Goal: Transaction & Acquisition: Purchase product/service

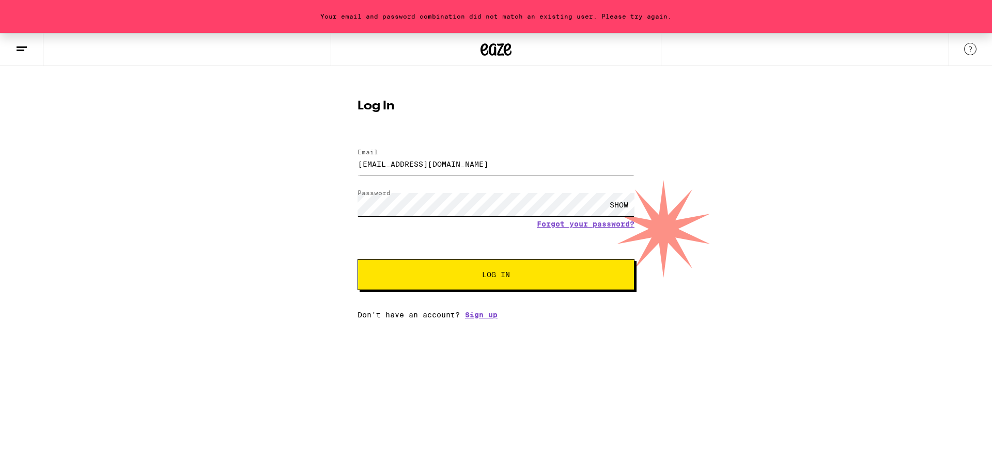
click at [358, 190] on div at bounding box center [358, 190] width 0 height 0
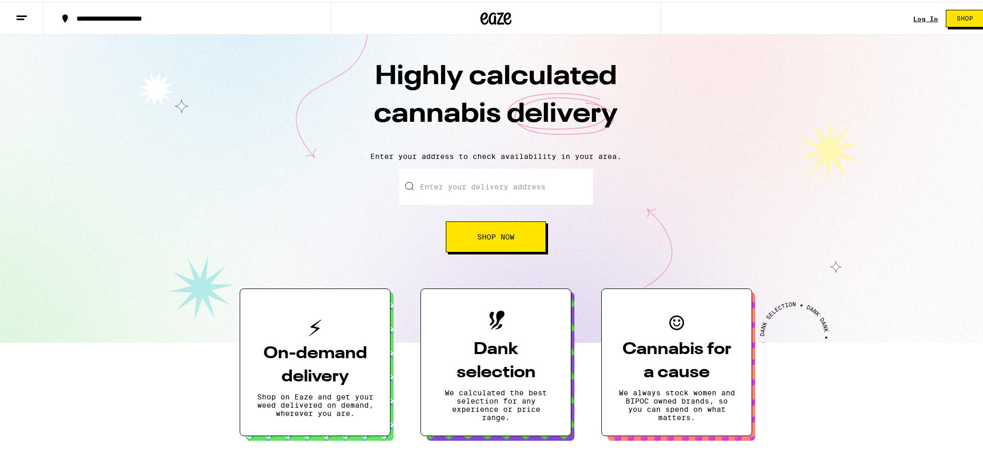
click at [457, 190] on input "Enter your delivery address" at bounding box center [496, 185] width 194 height 36
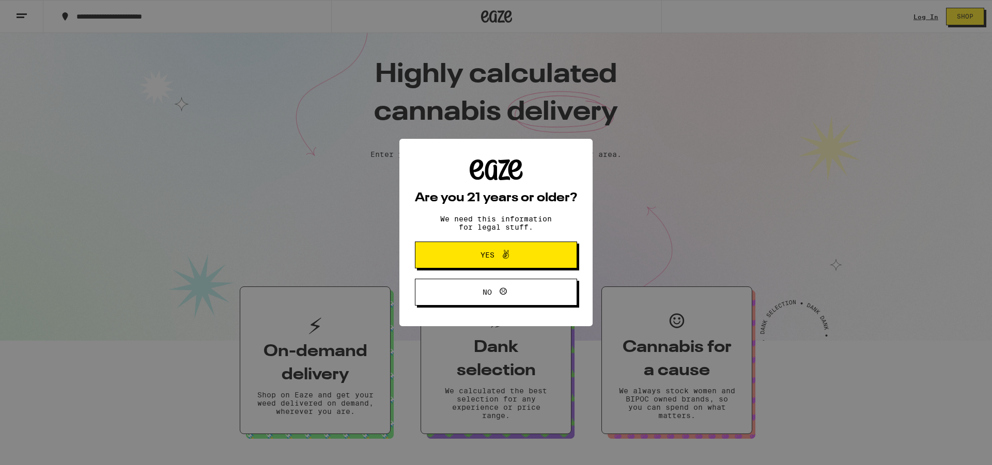
click at [475, 250] on button "Yes" at bounding box center [496, 255] width 162 height 27
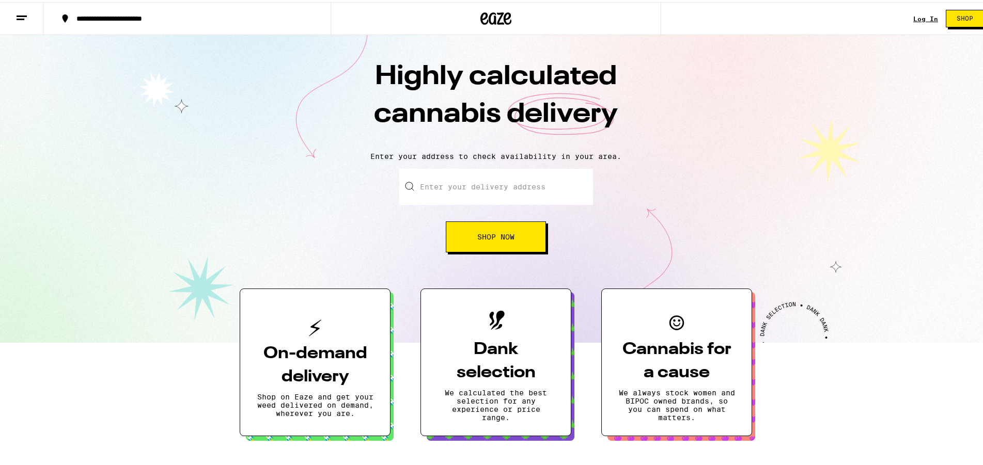
click at [468, 185] on input "Enter your delivery address" at bounding box center [496, 185] width 194 height 36
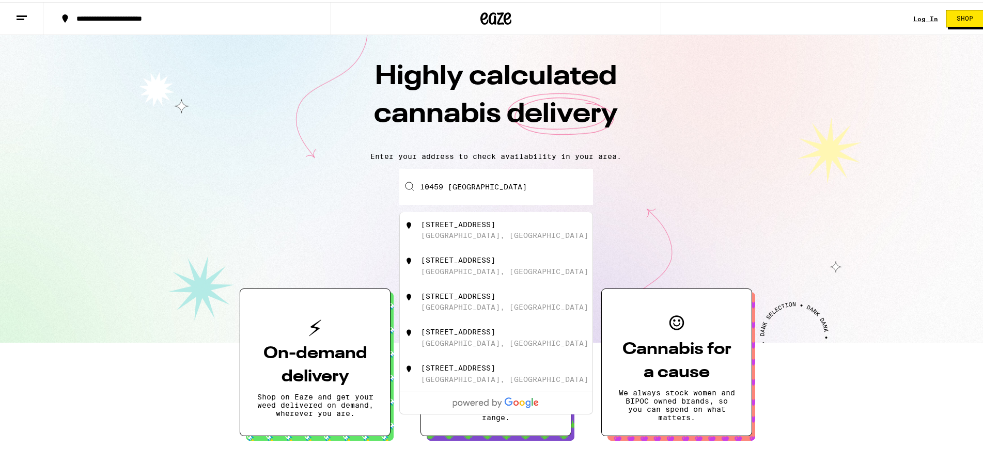
click at [480, 230] on div "10459 Abbottford Way Rancho Cordova, CA" at bounding box center [513, 229] width 184 height 20
type input "10459 Abbottford Way, Rancho Cordova, CA"
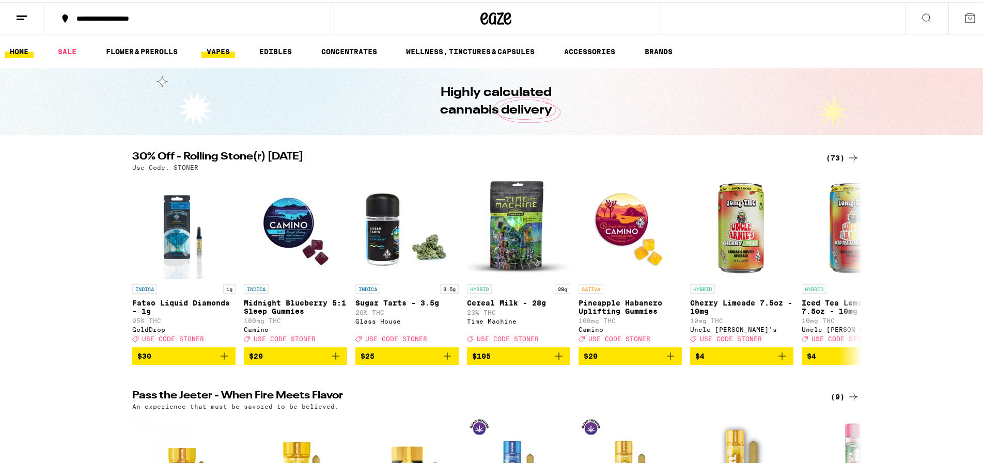
click at [217, 53] on link "VAPES" at bounding box center [218, 49] width 34 height 12
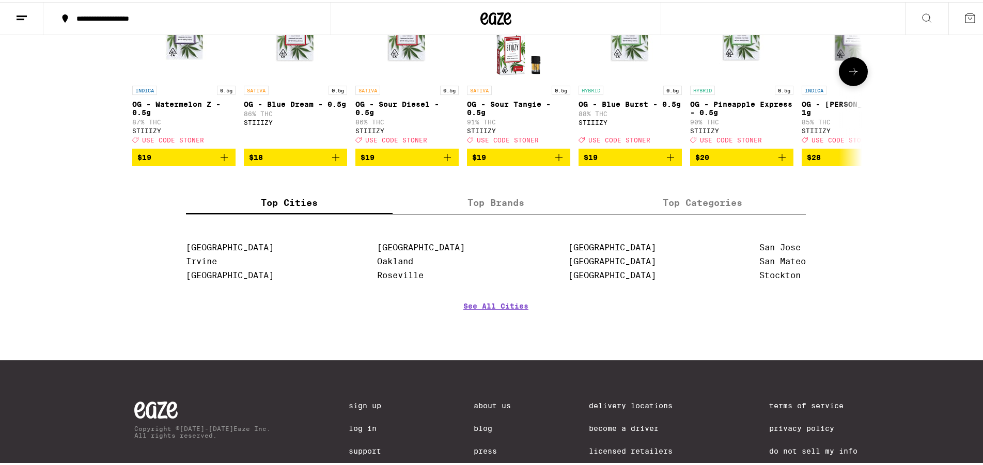
scroll to position [896, 0]
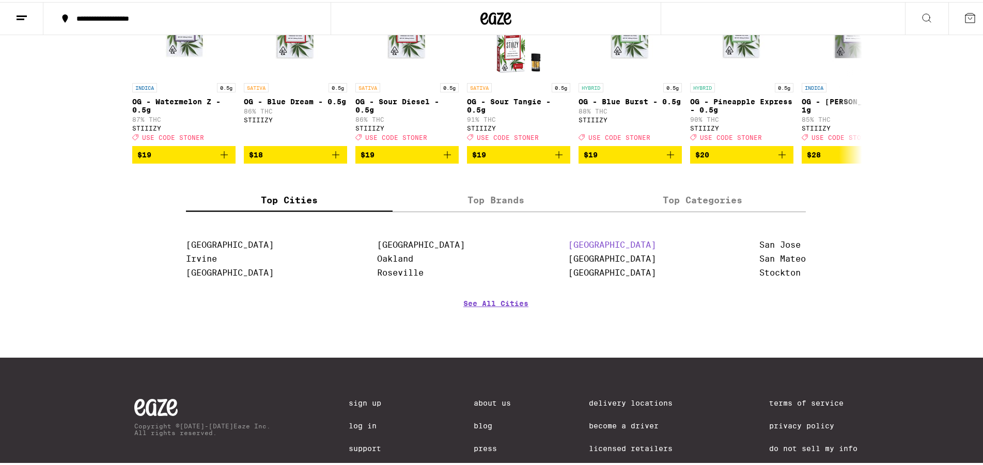
click at [584, 248] on link "Sacramento" at bounding box center [612, 243] width 88 height 10
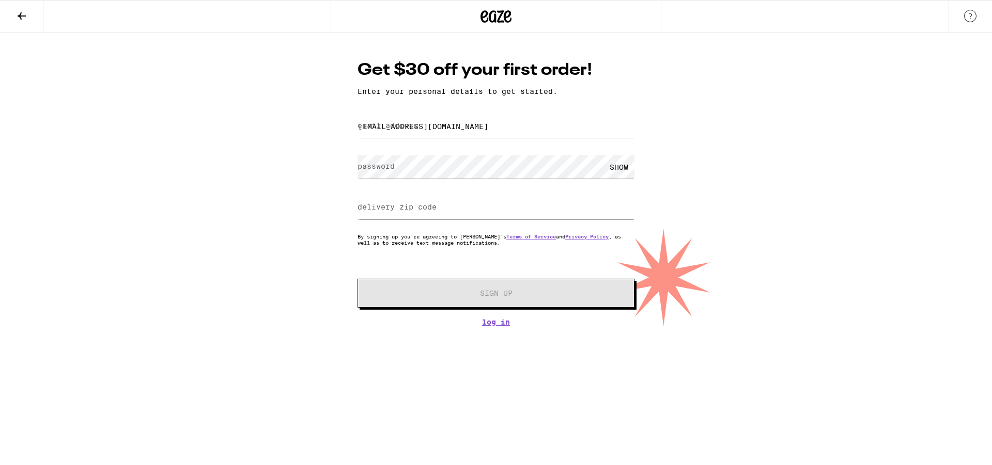
click at [426, 206] on label "delivery zip code" at bounding box center [397, 207] width 79 height 8
type input "95670"
click at [453, 265] on form "email address jmb75782002@yahoo.com password SHOW delivery zip code 95670 By si…" at bounding box center [496, 209] width 277 height 197
click at [498, 327] on link "Log In" at bounding box center [496, 322] width 277 height 8
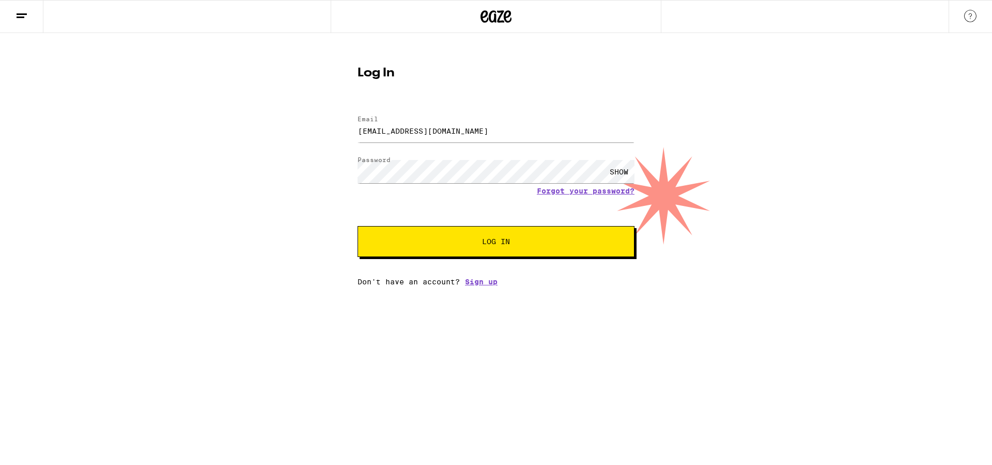
click at [502, 248] on button "Log In" at bounding box center [496, 241] width 277 height 31
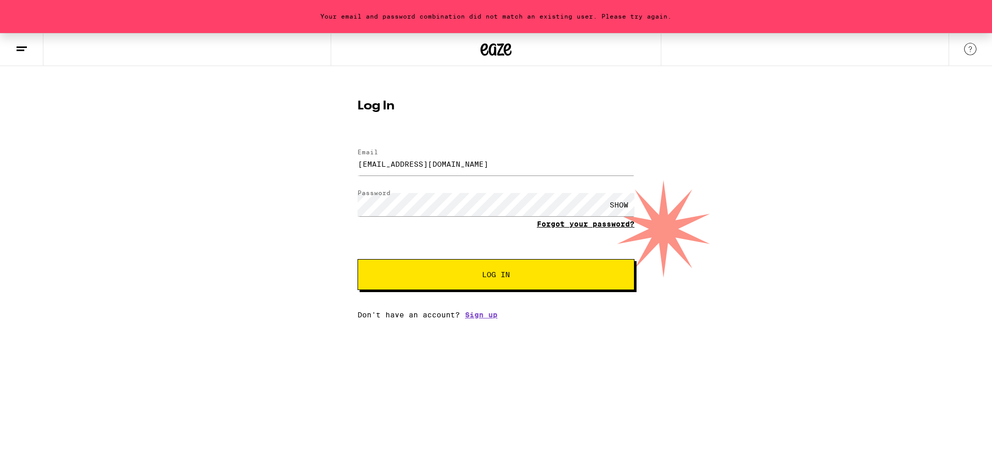
click at [570, 224] on link "Forgot your password?" at bounding box center [586, 224] width 98 height 8
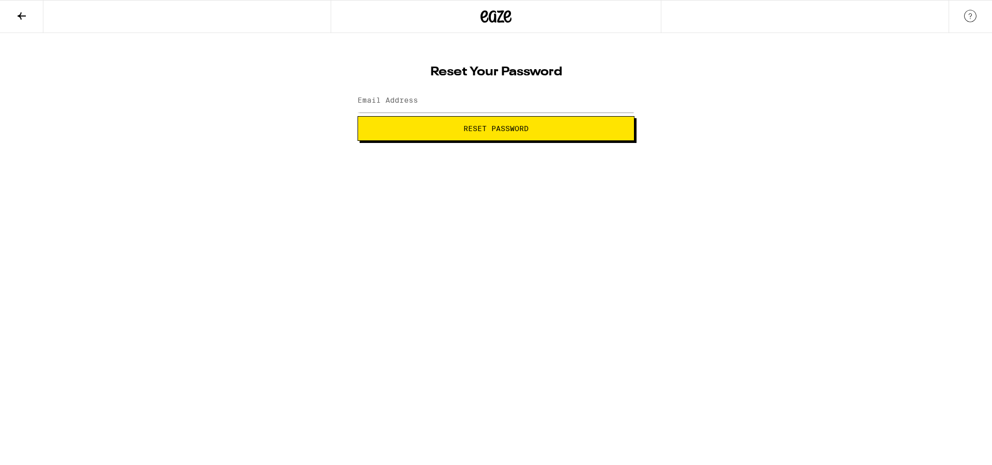
click at [380, 103] on label "Email Address" at bounding box center [388, 100] width 60 height 8
type input "jmb75782002@yahoo.com"
click at [471, 125] on span "Reset Password" at bounding box center [495, 128] width 65 height 7
click at [448, 124] on button "Submit" at bounding box center [496, 128] width 277 height 25
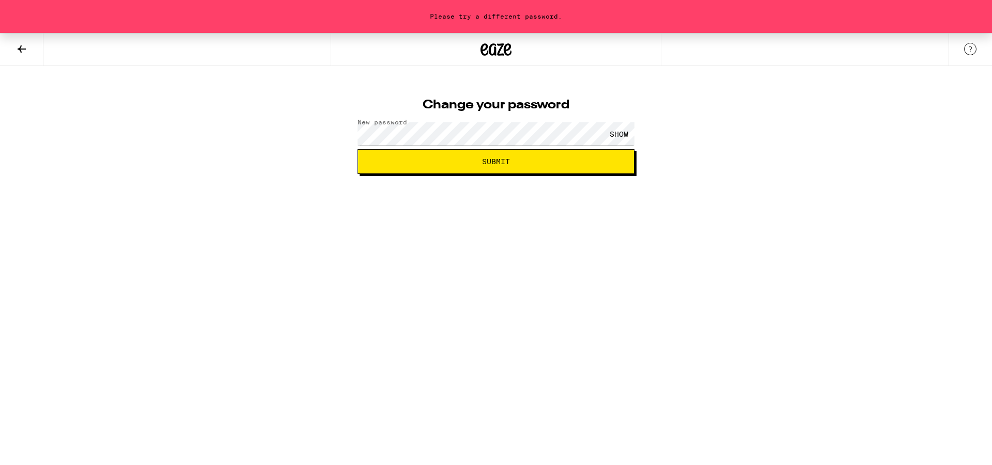
click at [432, 169] on button "Submit" at bounding box center [496, 161] width 277 height 25
click at [465, 164] on span "Submit" at bounding box center [495, 161] width 259 height 7
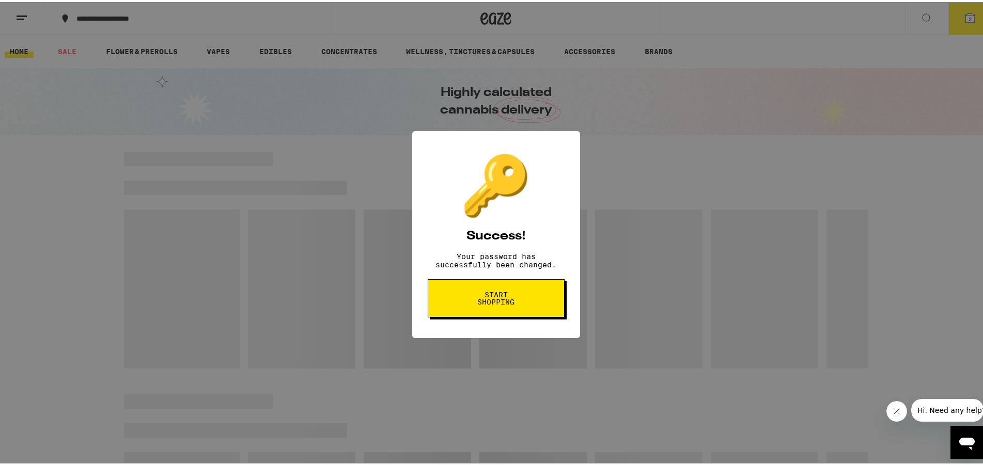
click at [488, 300] on span "Start shopping" at bounding box center [496, 296] width 53 height 14
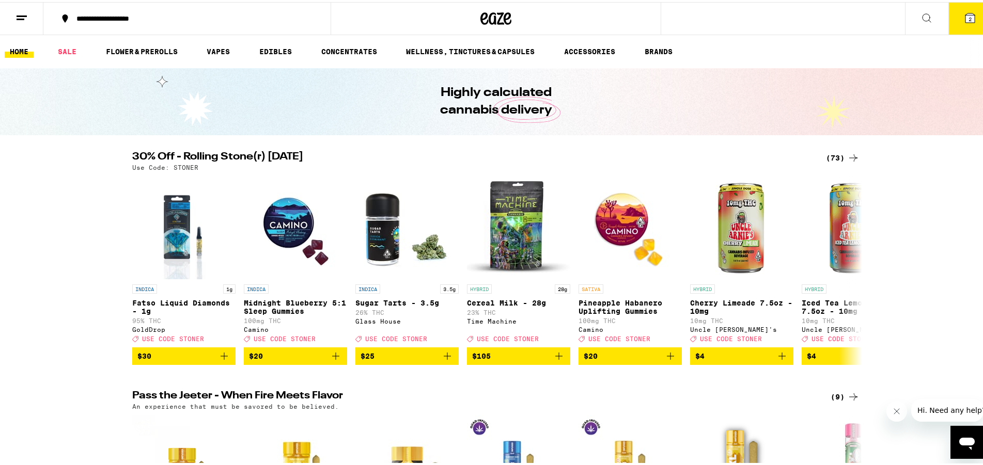
click at [964, 15] on icon at bounding box center [970, 16] width 12 height 12
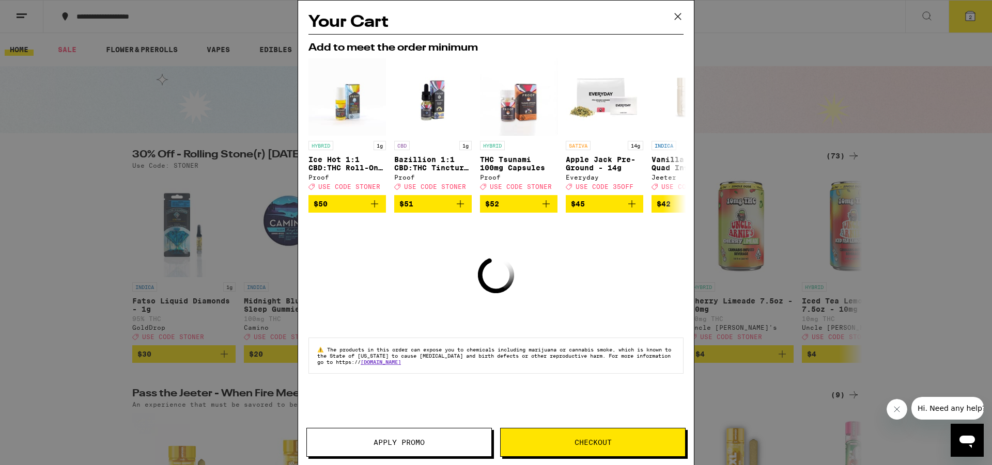
click at [675, 15] on icon at bounding box center [677, 16] width 15 height 15
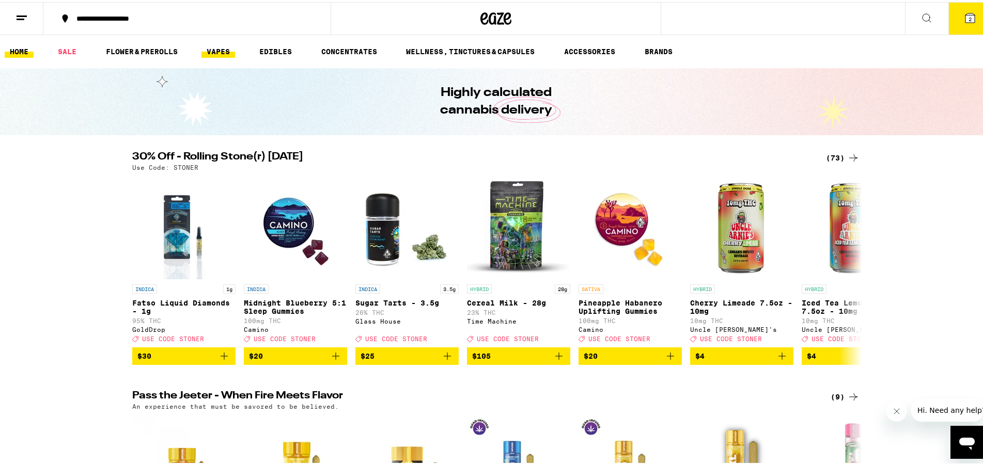
click at [225, 51] on link "VAPES" at bounding box center [218, 49] width 34 height 12
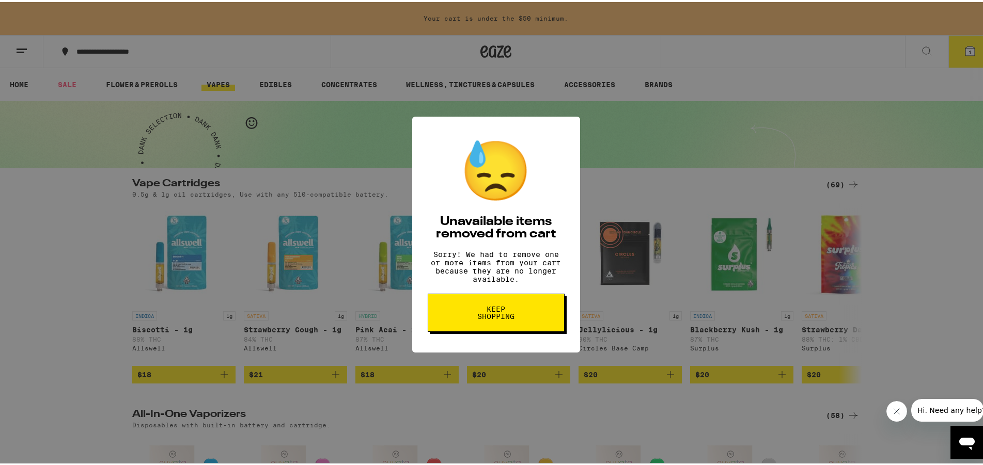
click at [488, 318] on span "Keep Shopping" at bounding box center [496, 311] width 53 height 14
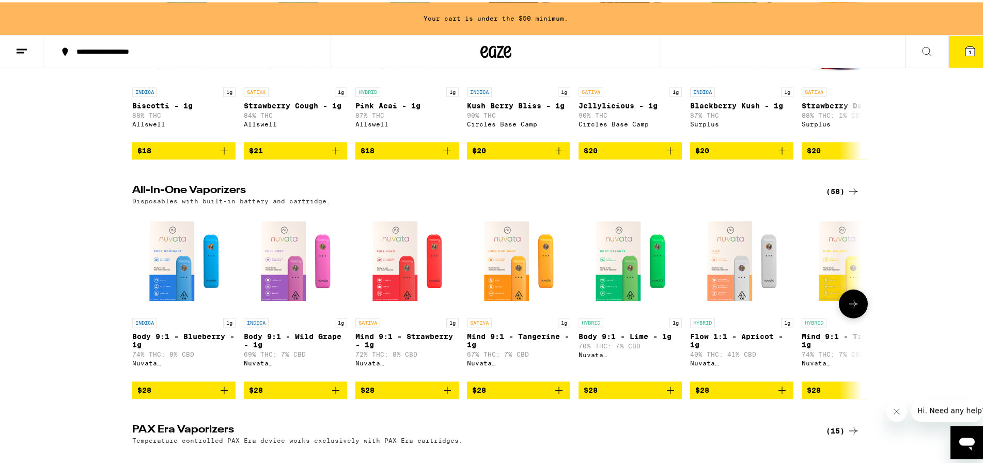
scroll to position [263, 0]
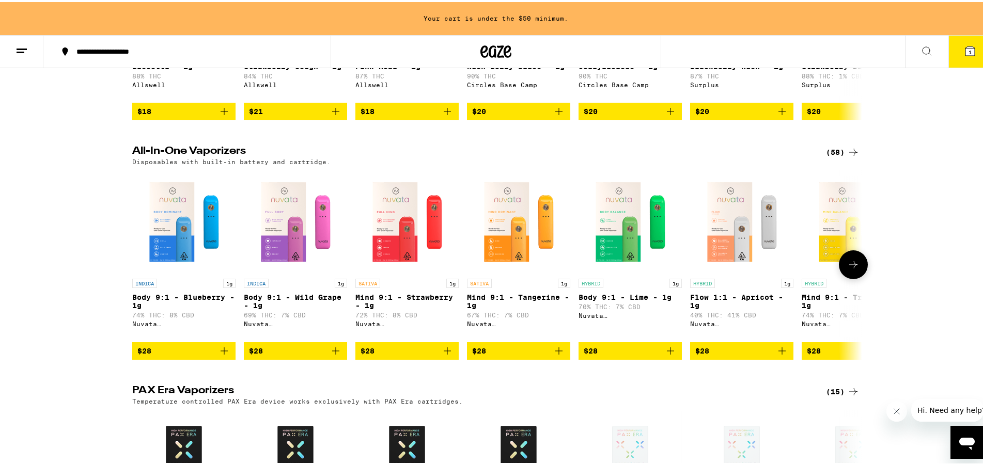
click at [850, 269] on icon at bounding box center [853, 263] width 12 height 12
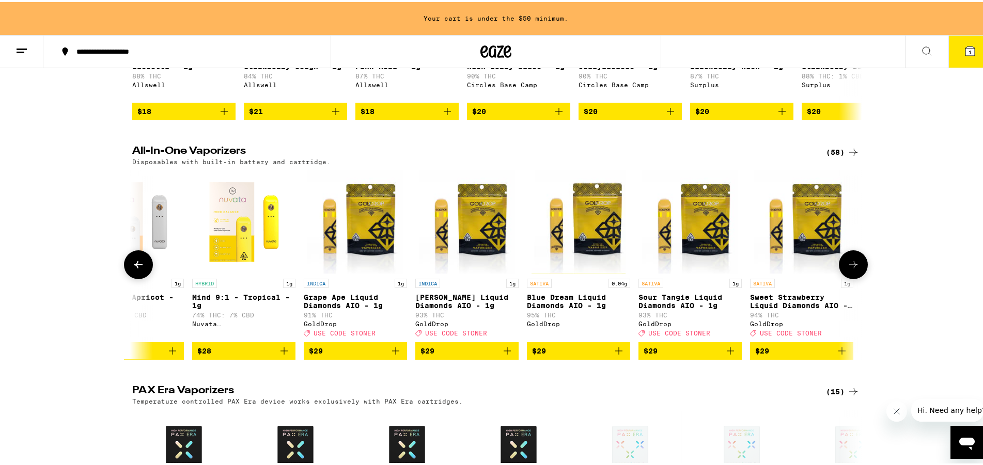
scroll to position [0, 615]
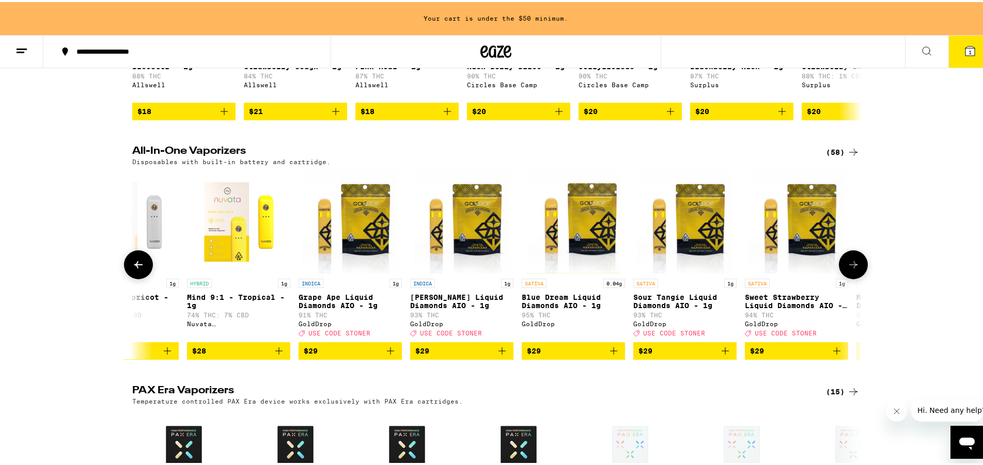
click at [850, 267] on icon at bounding box center [853, 262] width 8 height 7
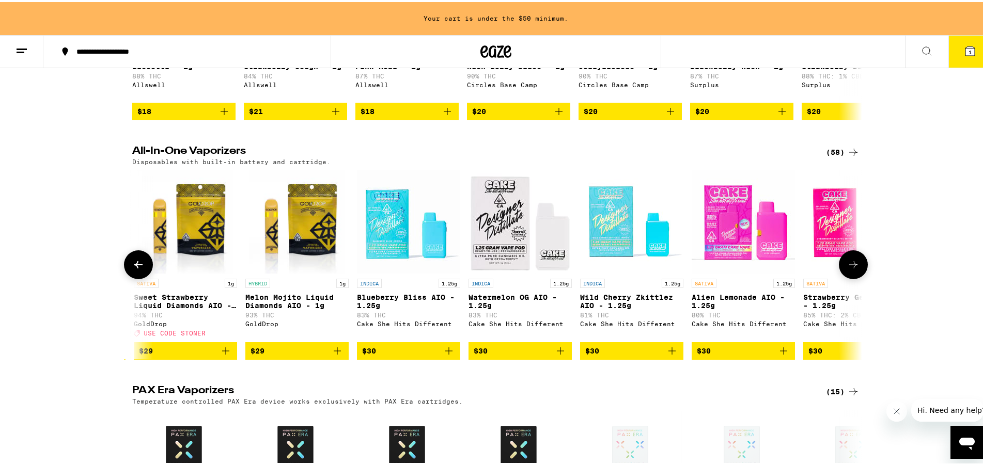
scroll to position [0, 1230]
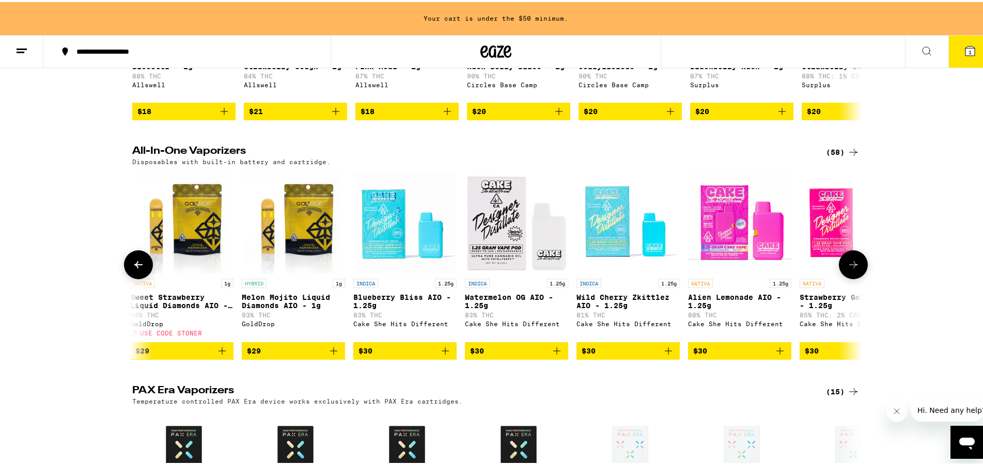
click at [850, 267] on icon at bounding box center [853, 262] width 8 height 7
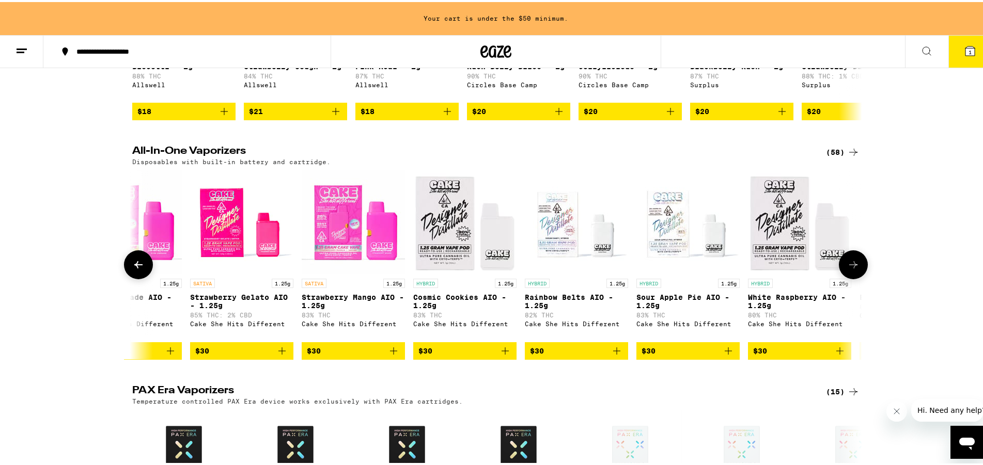
scroll to position [0, 1844]
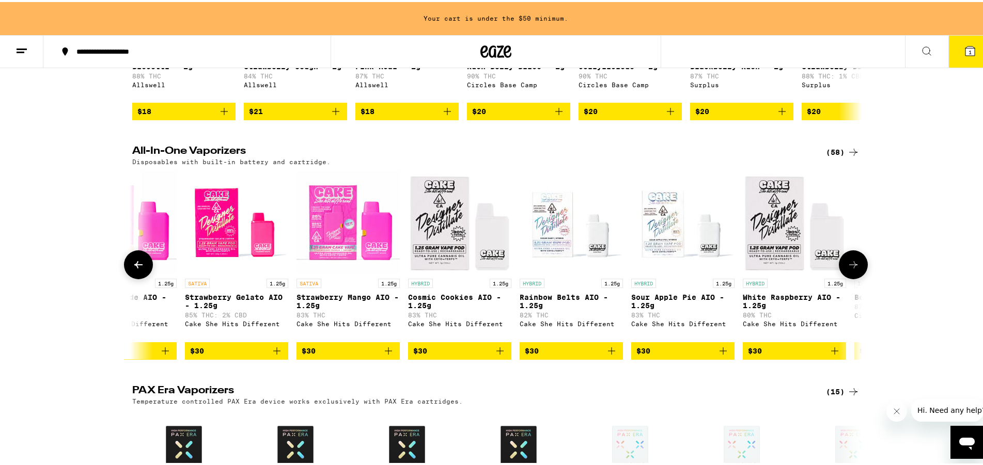
click at [850, 269] on icon at bounding box center [853, 263] width 12 height 12
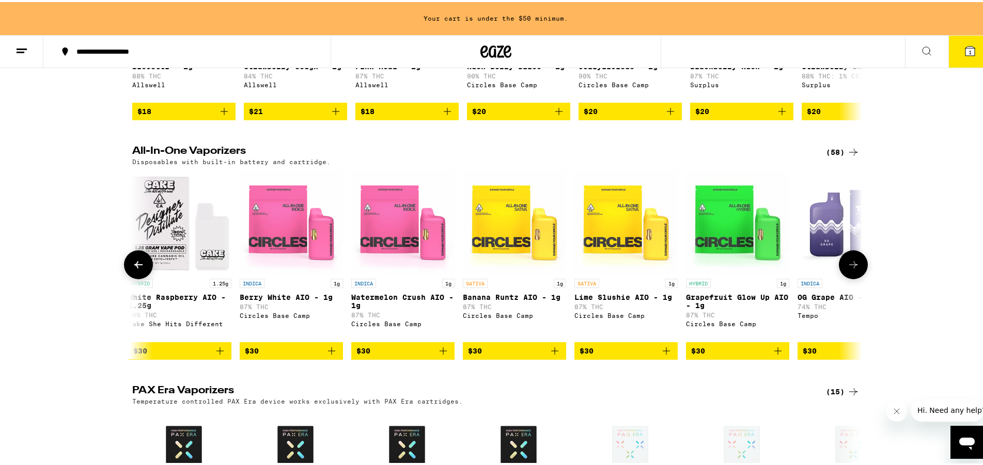
click at [850, 269] on icon at bounding box center [853, 263] width 12 height 12
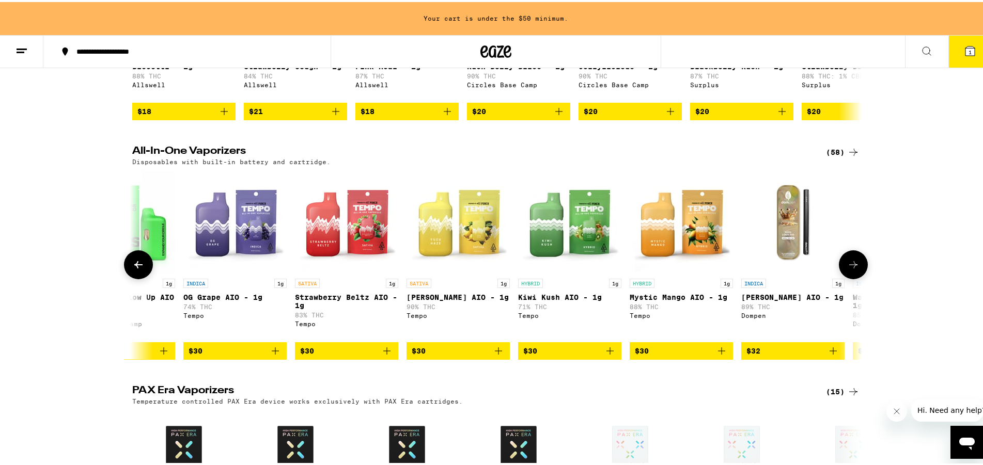
scroll to position [0, 3074]
click at [850, 269] on icon at bounding box center [853, 263] width 12 height 12
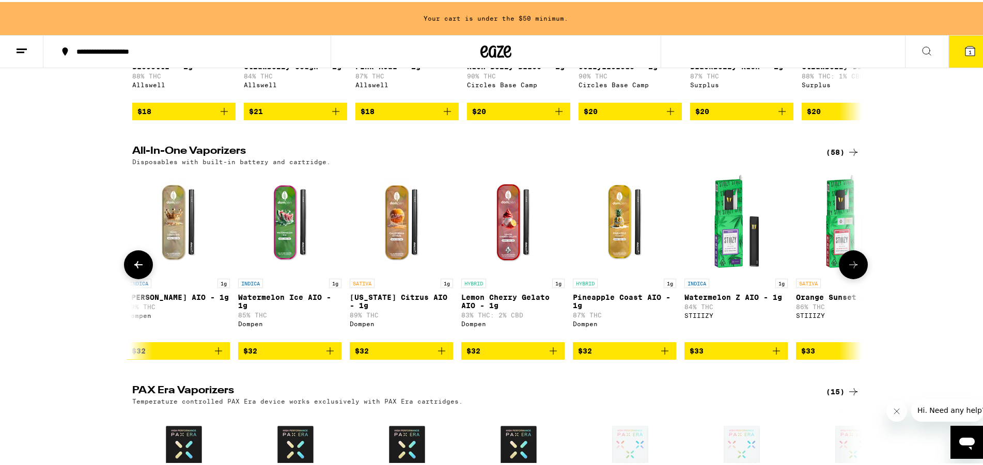
scroll to position [0, 3689]
click at [850, 269] on icon at bounding box center [853, 263] width 12 height 12
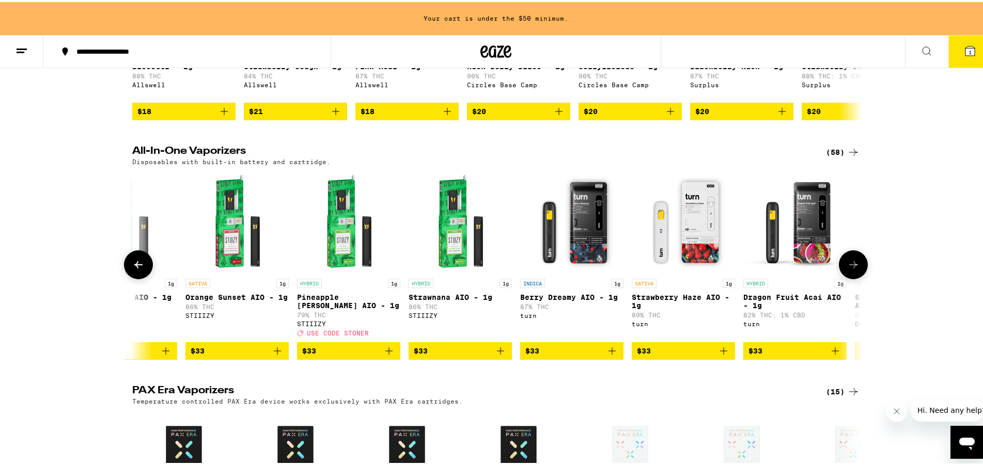
scroll to position [0, 4303]
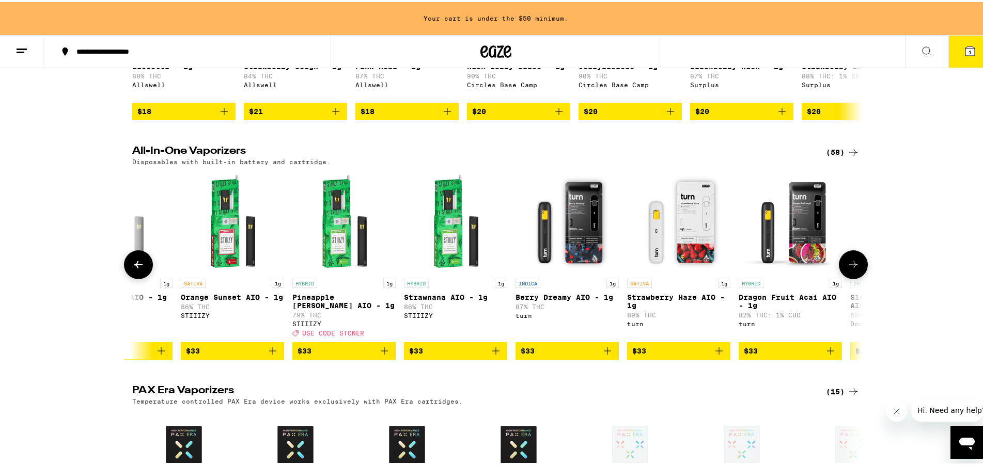
click at [850, 269] on icon at bounding box center [853, 263] width 12 height 12
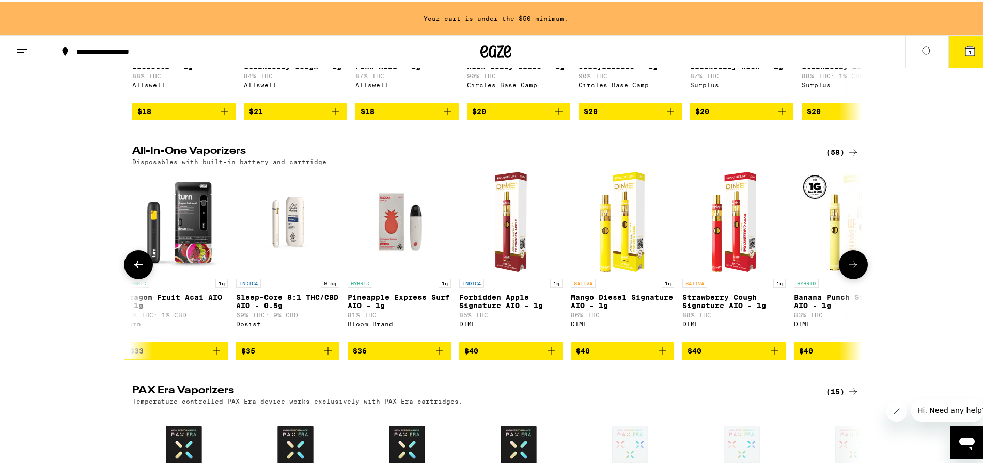
scroll to position [0, 4918]
click at [282, 355] on span "$35" at bounding box center [287, 349] width 93 height 12
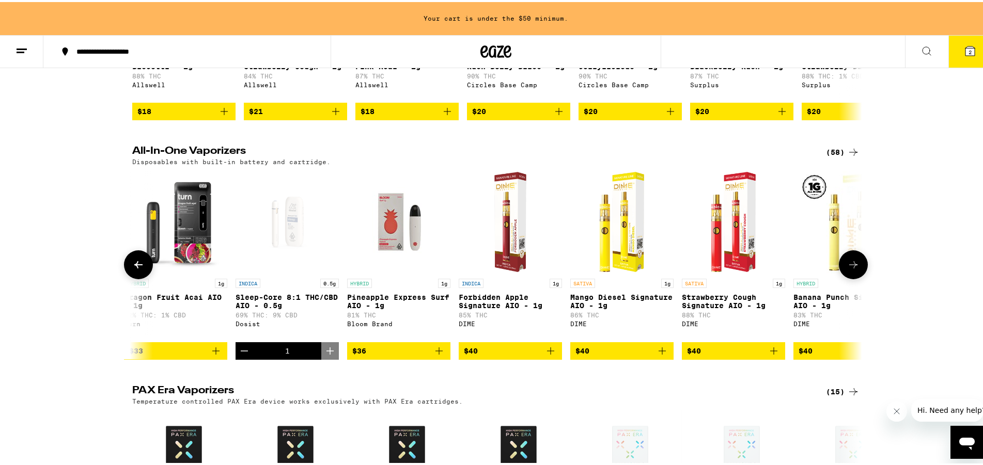
scroll to position [230, 0]
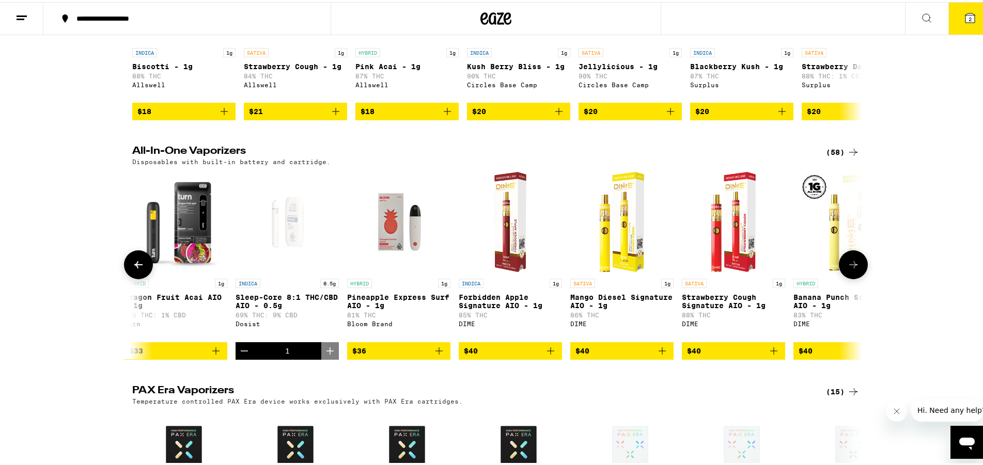
click at [273, 335] on div "INDICA 0.5g Sleep-Core 8:1 THC/CBD AIO - 0.5g 69% THC: 9% CBD Dosist" at bounding box center [287, 306] width 103 height 58
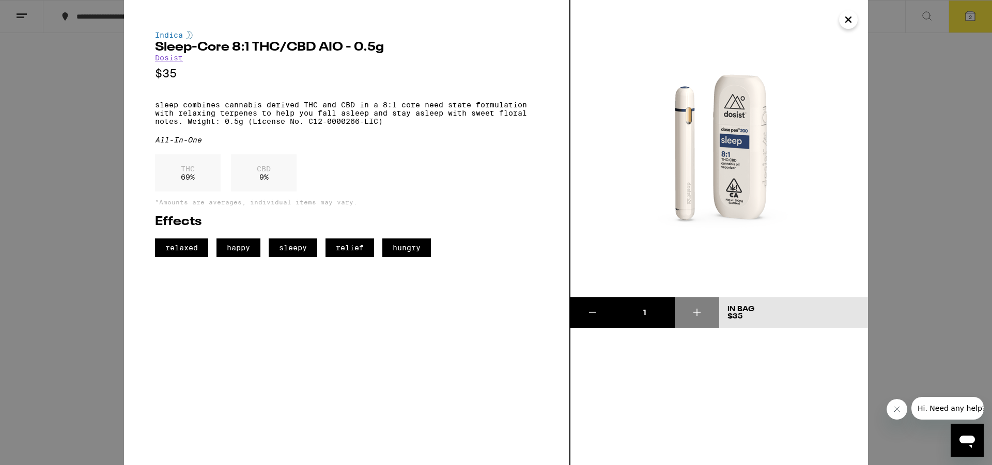
click at [846, 22] on icon "Close" at bounding box center [848, 19] width 5 height 5
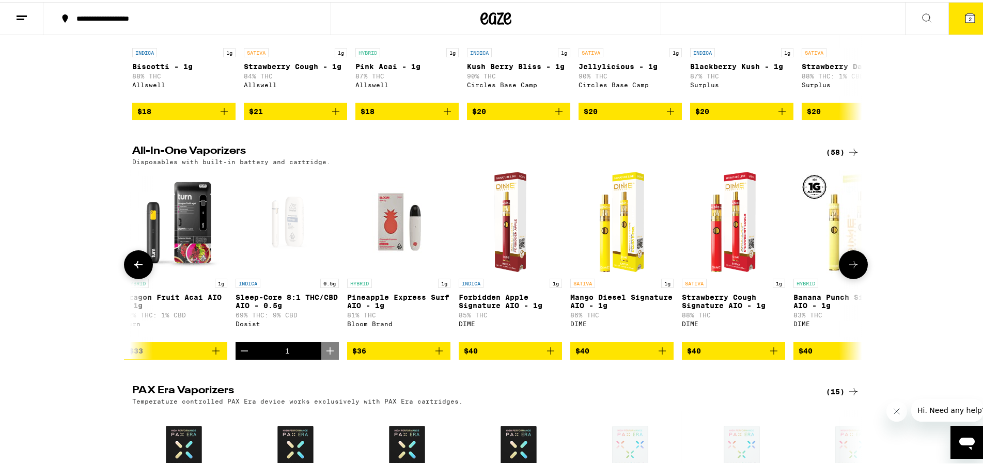
click at [851, 269] on icon at bounding box center [853, 263] width 12 height 12
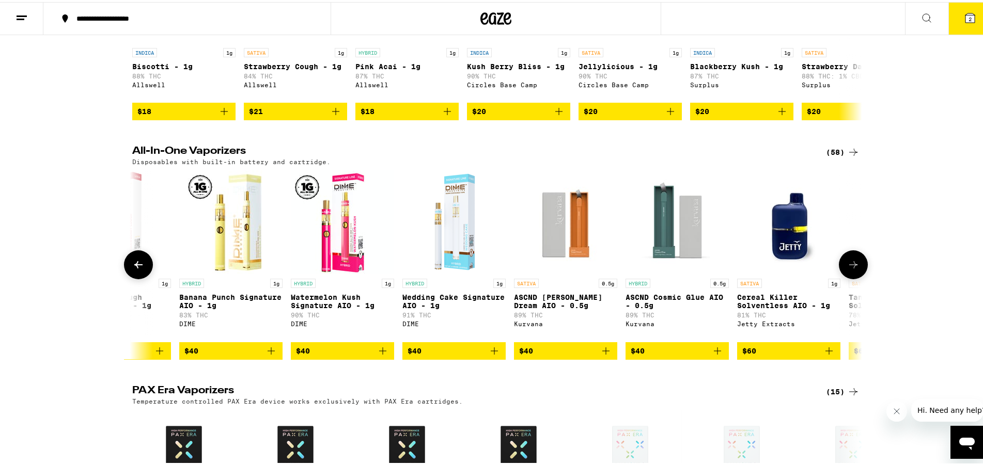
scroll to position [0, 5533]
click at [851, 269] on icon at bounding box center [853, 263] width 12 height 12
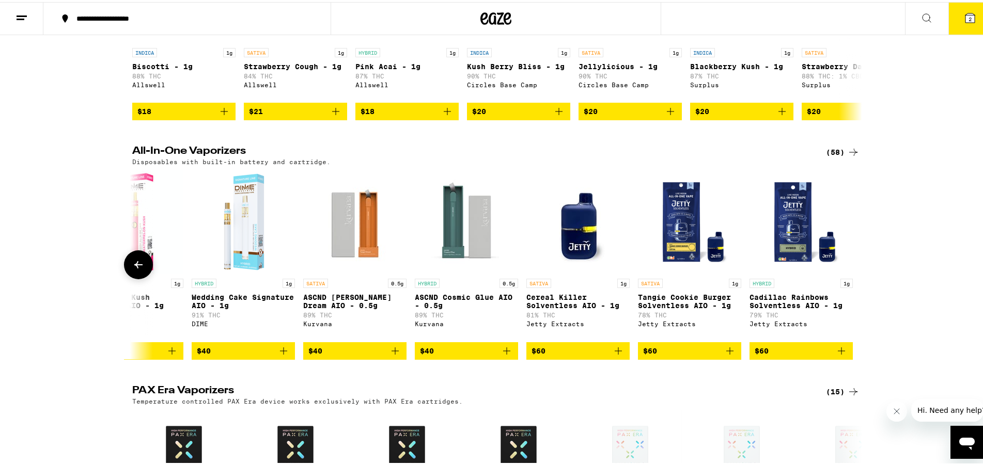
scroll to position [0, 5745]
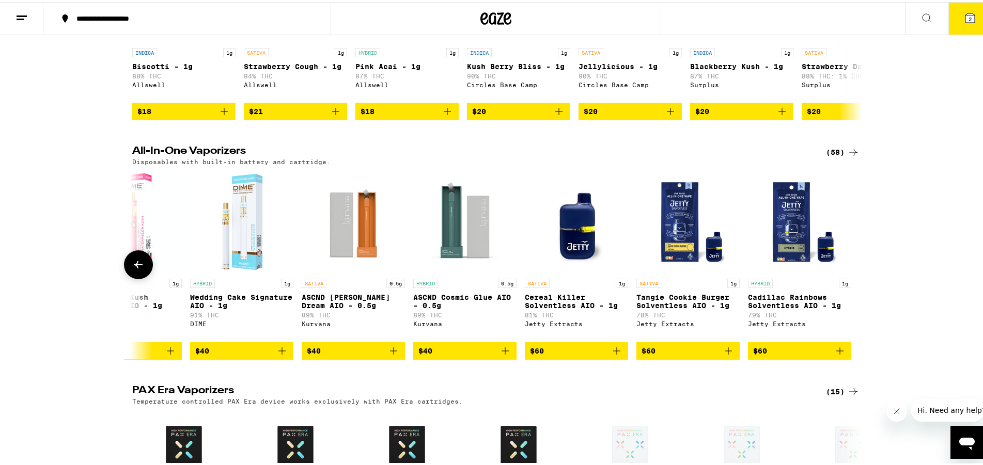
click at [851, 277] on div at bounding box center [853, 262] width 29 height 29
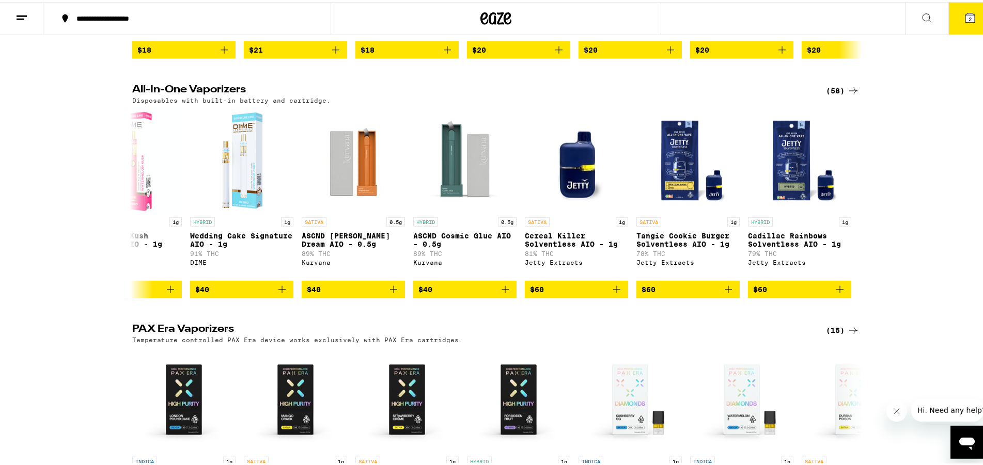
scroll to position [441, 0]
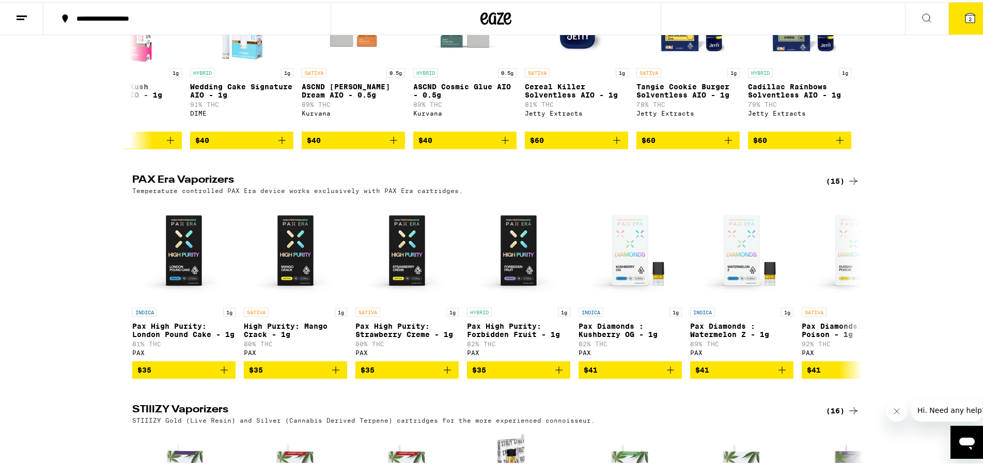
click at [852, 185] on icon at bounding box center [853, 179] width 12 height 12
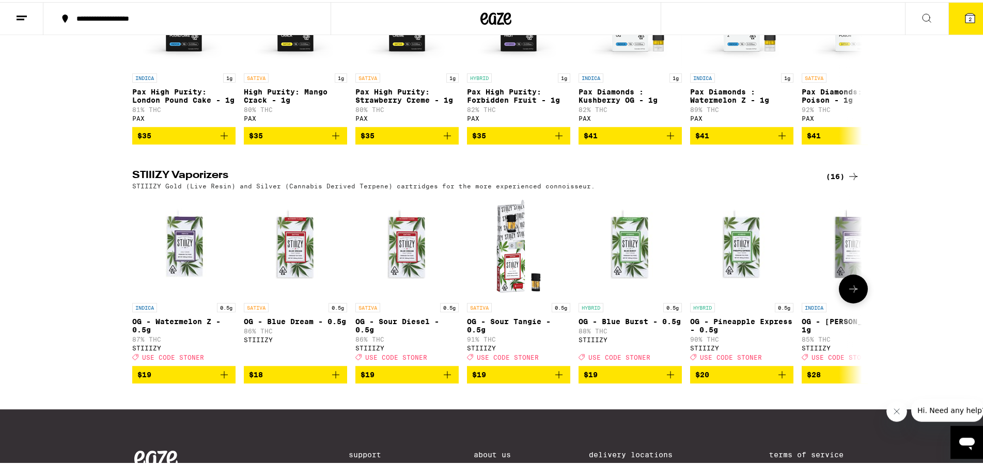
scroll to position [705, 0]
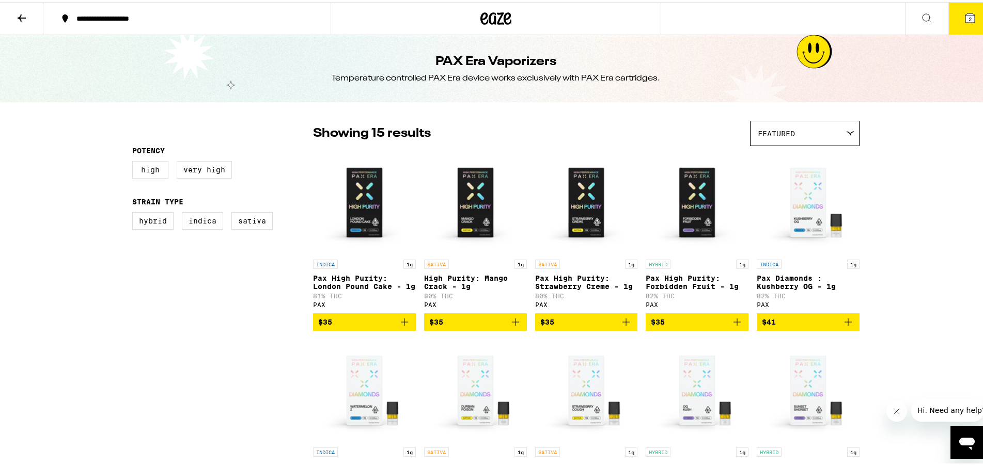
click at [143, 169] on label "High" at bounding box center [150, 168] width 36 height 18
click at [135, 161] on input "High" at bounding box center [134, 161] width 1 height 1
checkbox input "true"
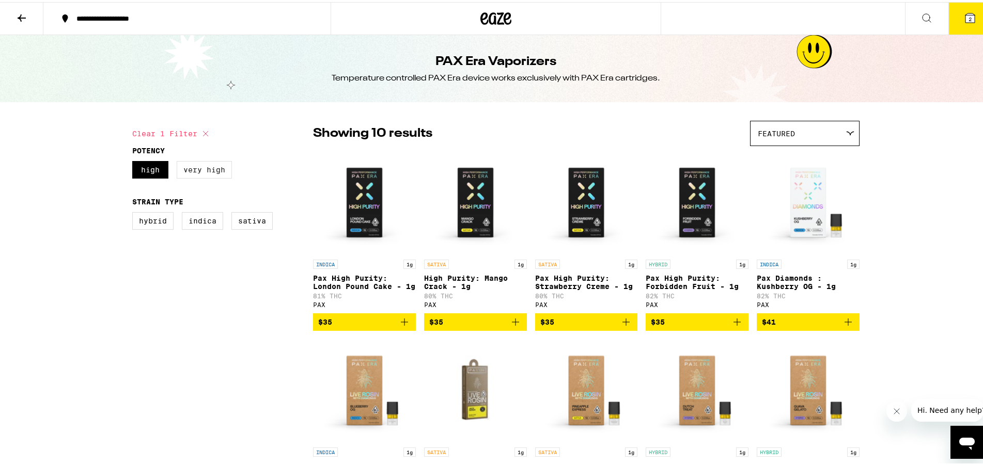
click at [215, 169] on label "Very High" at bounding box center [204, 168] width 55 height 18
click at [135, 161] on input "Very High" at bounding box center [134, 161] width 1 height 1
checkbox input "true"
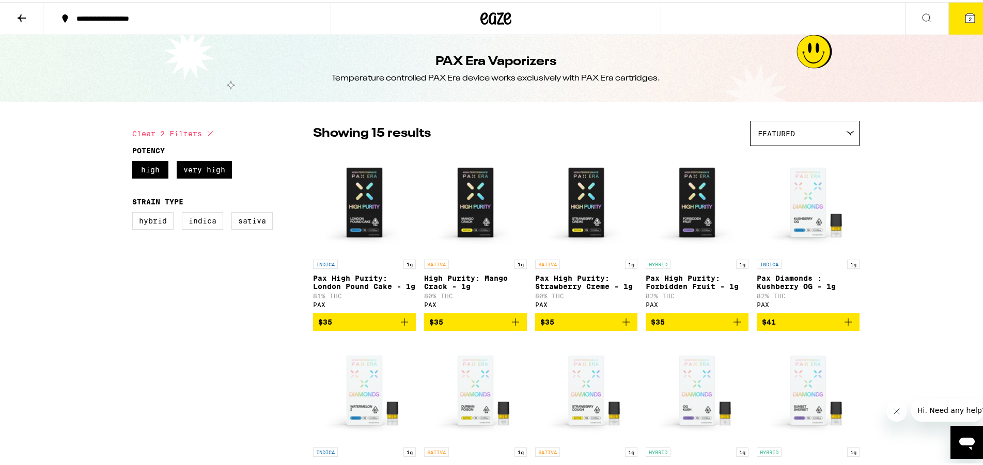
click at [124, 171] on div "Clear 2 filters Potency High Very High Strain Type Hybrid Indica Sativa Showing…" at bounding box center [496, 420] width 744 height 618
click at [141, 174] on label "High" at bounding box center [150, 168] width 36 height 18
click at [135, 161] on input "High" at bounding box center [134, 161] width 1 height 1
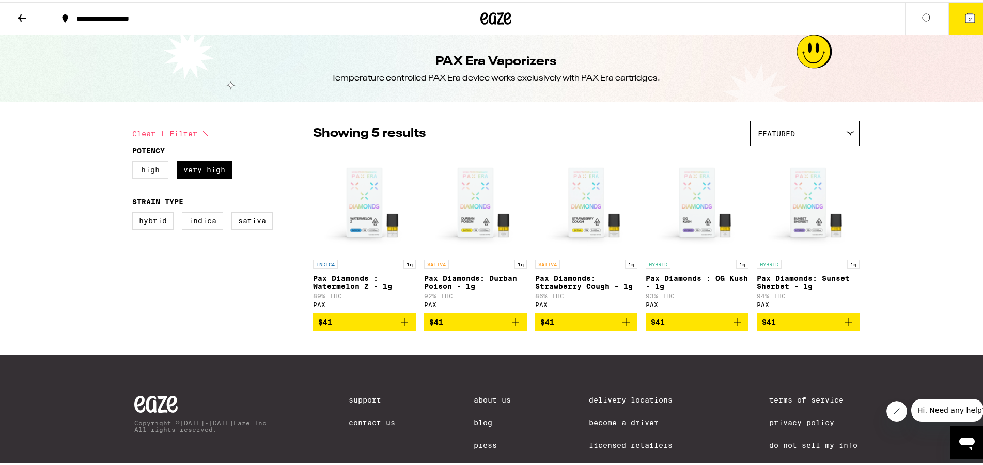
click at [150, 168] on label "High" at bounding box center [150, 168] width 36 height 18
click at [135, 161] on input "High" at bounding box center [134, 161] width 1 height 1
checkbox input "true"
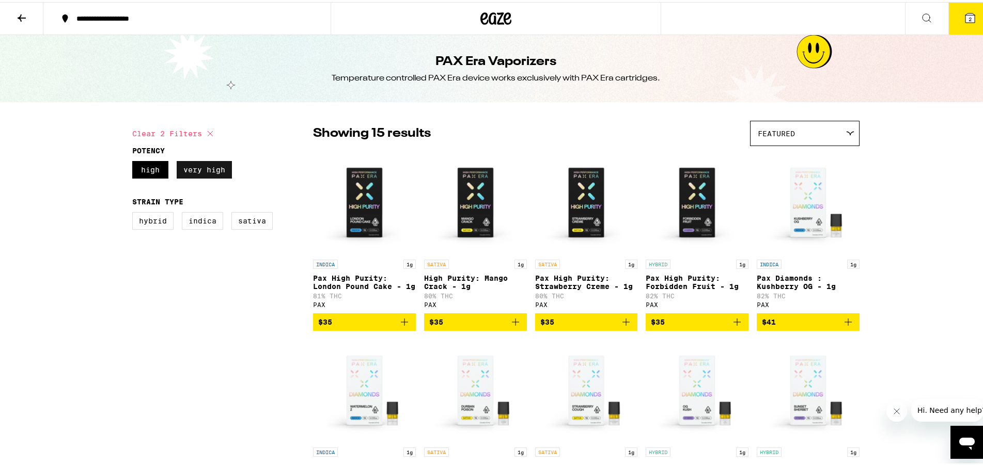
click at [213, 175] on label "Very High" at bounding box center [204, 168] width 55 height 18
click at [135, 161] on input "Very High" at bounding box center [134, 161] width 1 height 1
checkbox input "false"
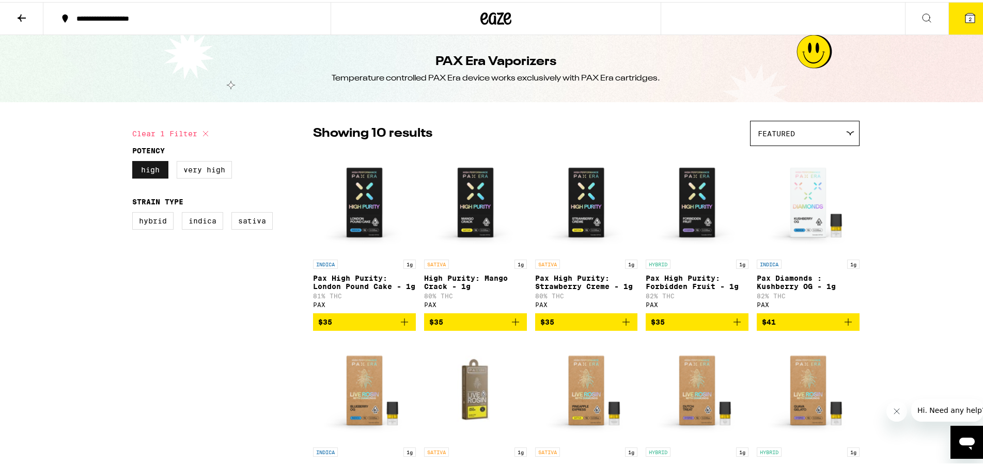
click at [146, 168] on label "High" at bounding box center [150, 168] width 36 height 18
click at [135, 161] on input "High" at bounding box center [134, 161] width 1 height 1
checkbox input "false"
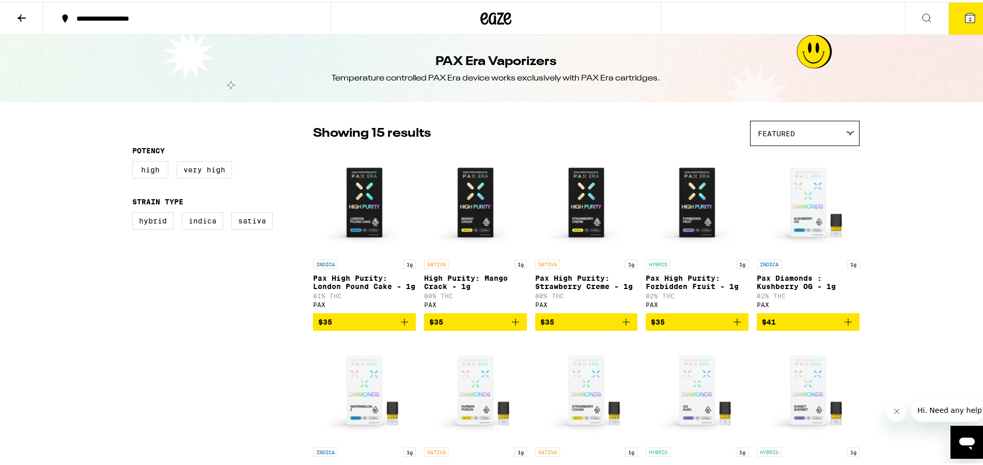
click at [19, 13] on icon at bounding box center [21, 16] width 12 height 12
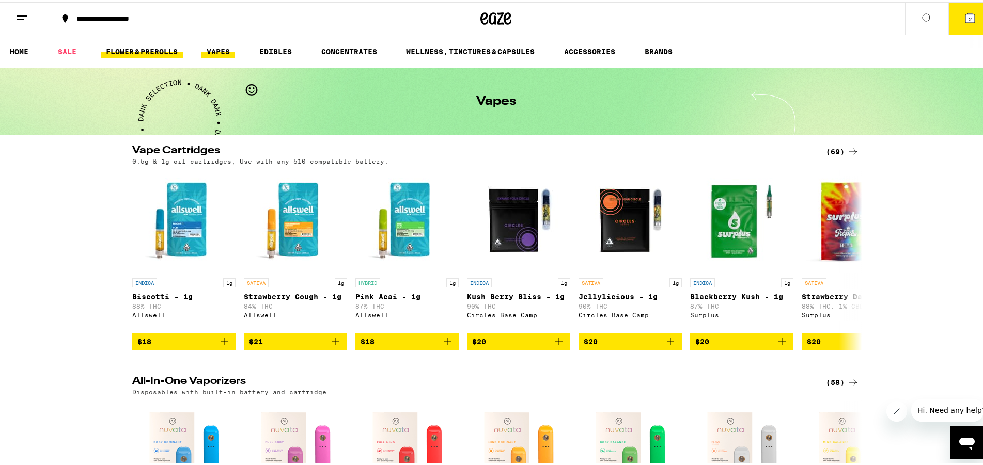
click at [117, 49] on link "FLOWER & PREROLLS" at bounding box center [142, 49] width 82 height 12
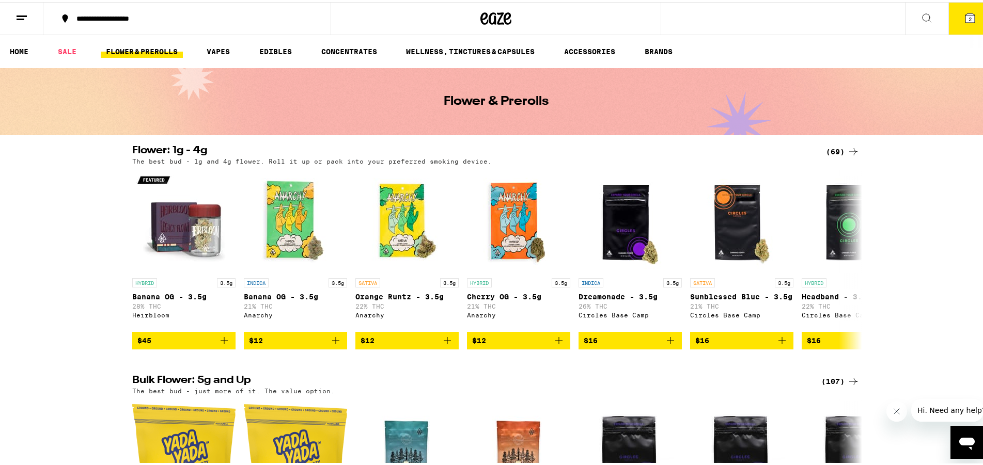
click at [847, 150] on icon at bounding box center [853, 150] width 12 height 12
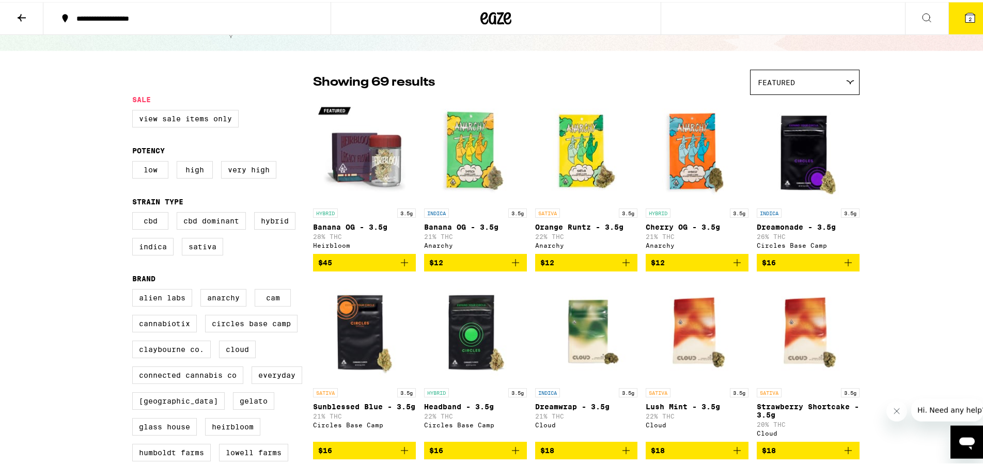
scroll to position [53, 0]
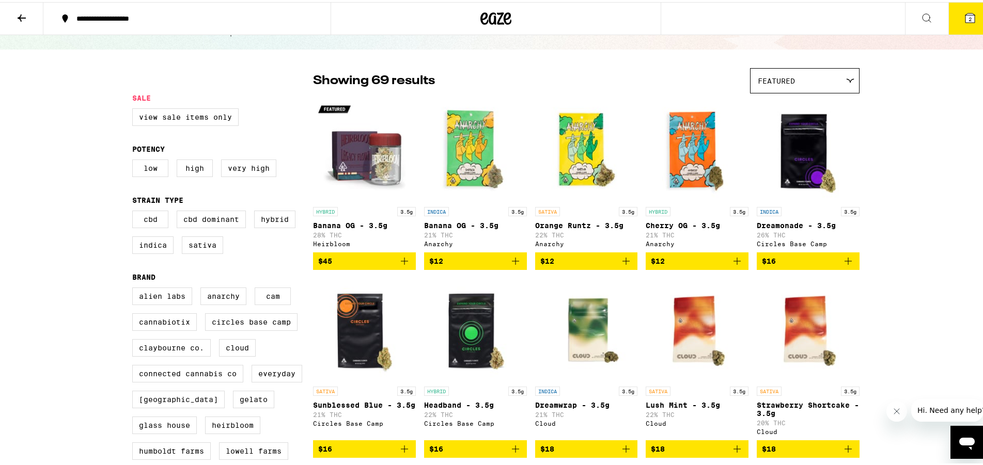
click at [24, 17] on icon at bounding box center [21, 16] width 12 height 12
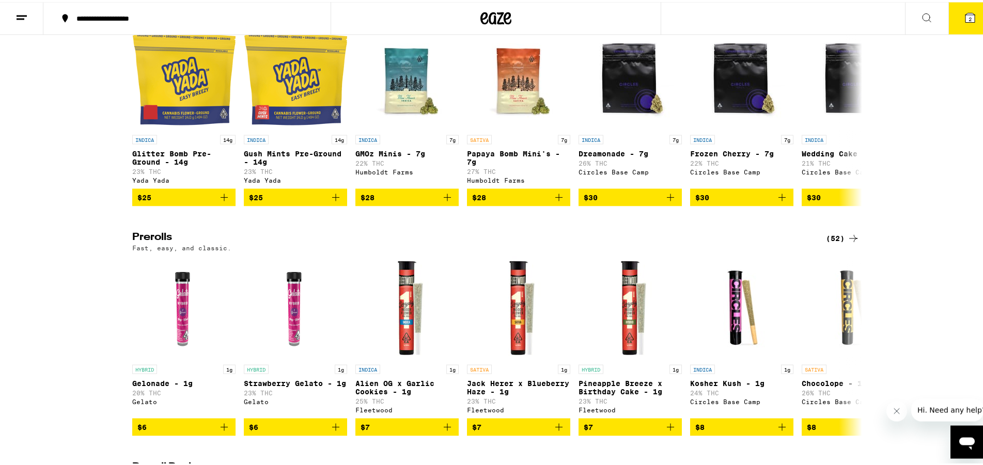
scroll to position [250, 0]
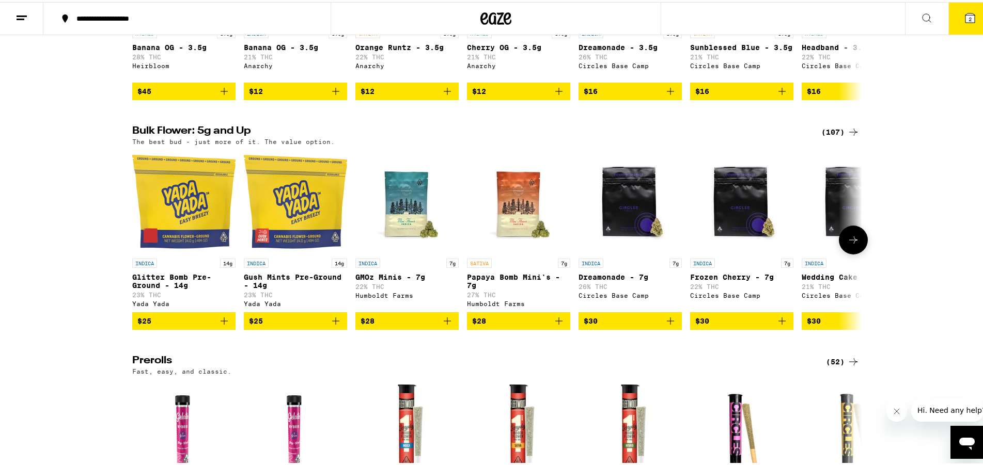
click at [852, 244] on icon at bounding box center [853, 238] width 12 height 12
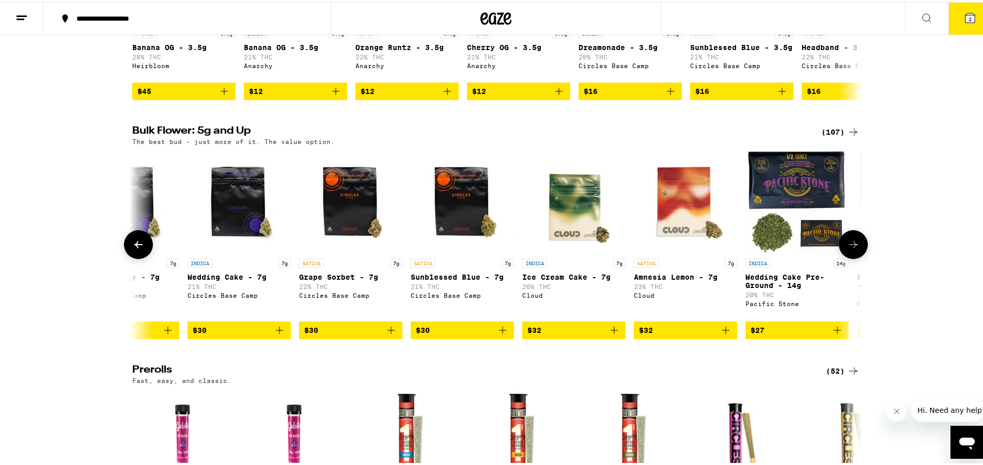
scroll to position [0, 615]
click at [852, 257] on button at bounding box center [853, 242] width 29 height 29
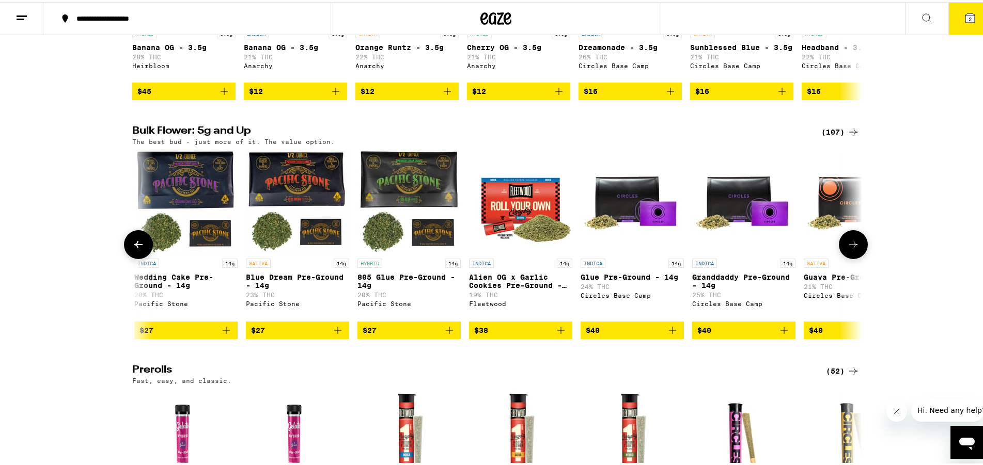
scroll to position [0, 1230]
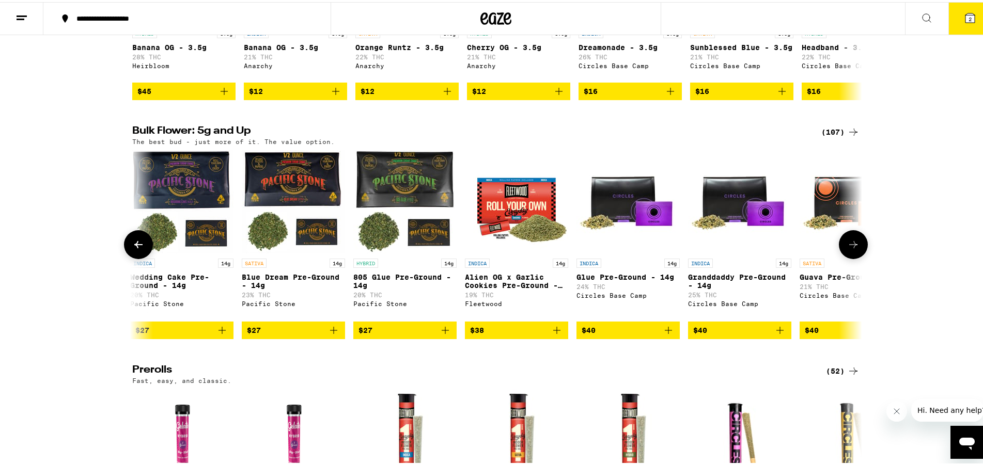
click at [852, 249] on icon at bounding box center [853, 243] width 12 height 12
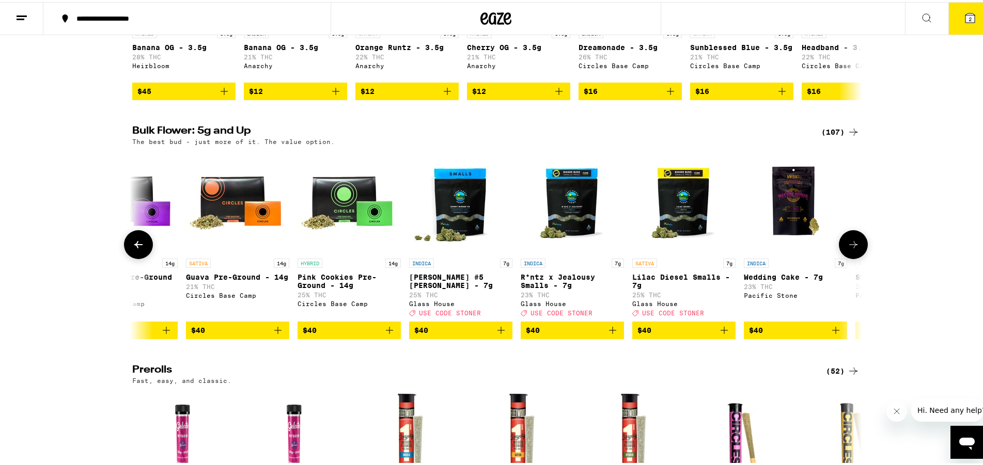
scroll to position [0, 1844]
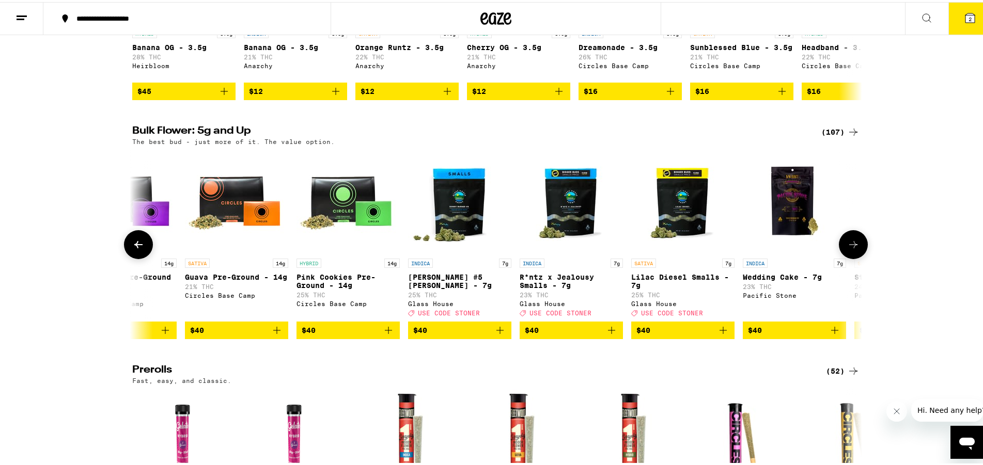
click at [851, 249] on icon at bounding box center [853, 243] width 12 height 12
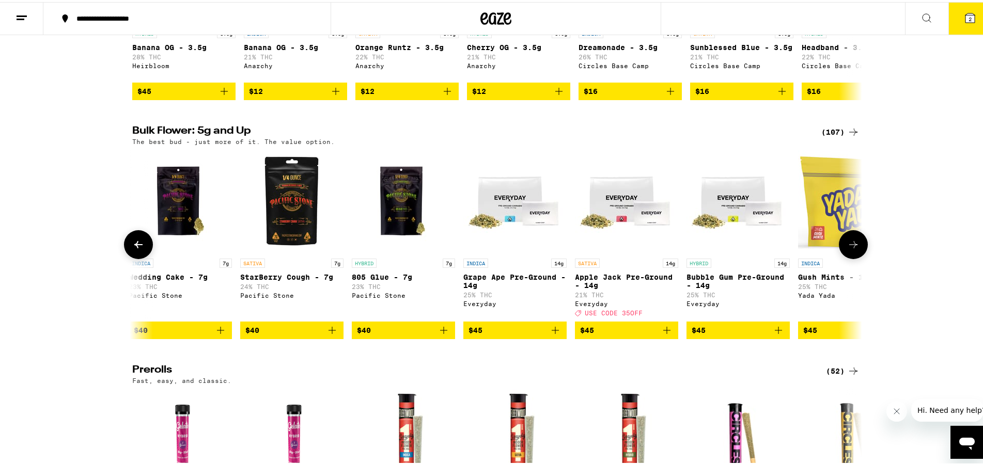
scroll to position [0, 2459]
click at [849, 249] on icon at bounding box center [853, 243] width 12 height 12
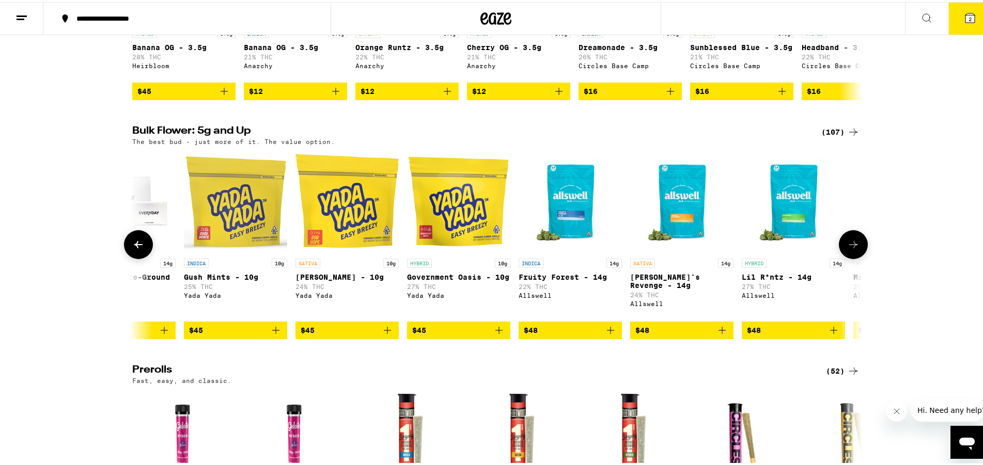
scroll to position [0, 3074]
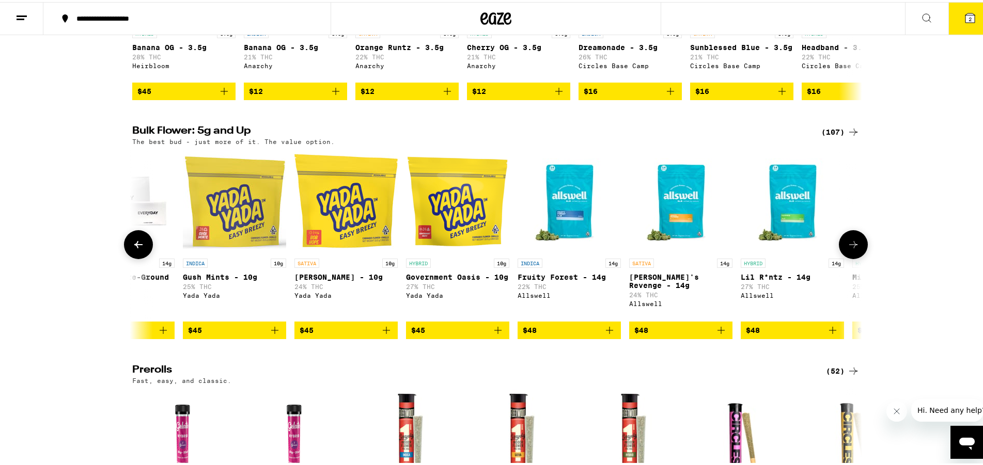
click at [849, 249] on icon at bounding box center [853, 243] width 12 height 12
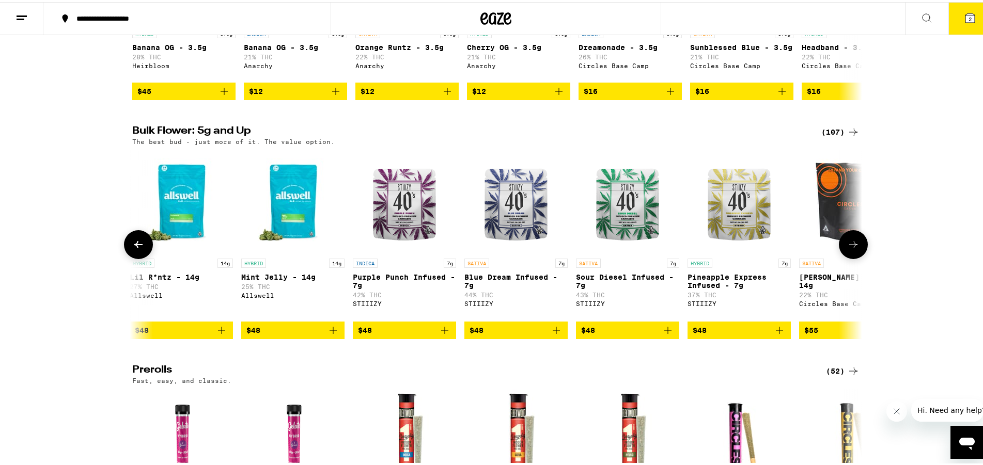
scroll to position [0, 3689]
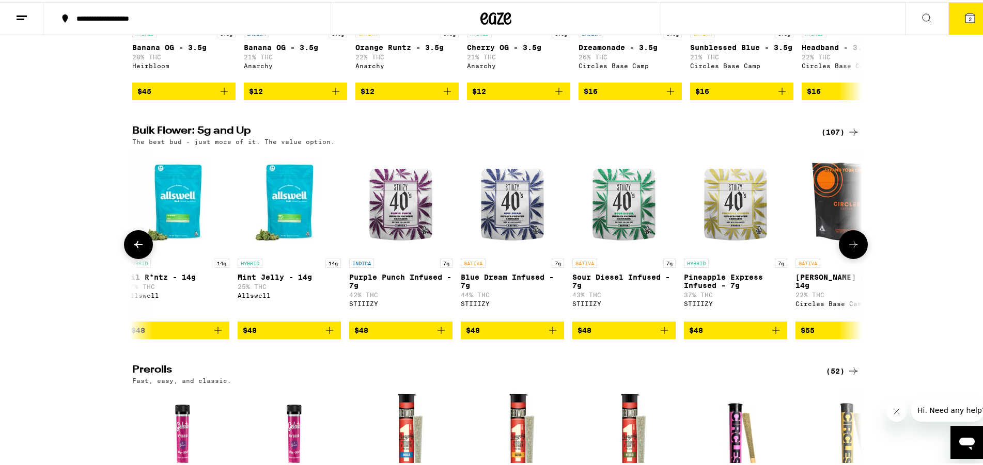
click at [502, 243] on img "Open page for Blue Dream Infused - 7g from STIIIZY" at bounding box center [512, 199] width 103 height 103
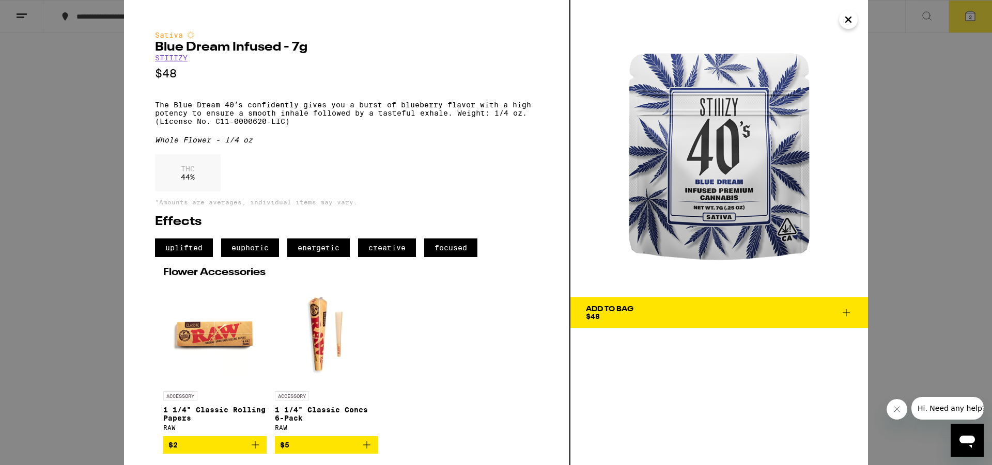
click at [612, 312] on div "Add To Bag" at bounding box center [610, 309] width 48 height 7
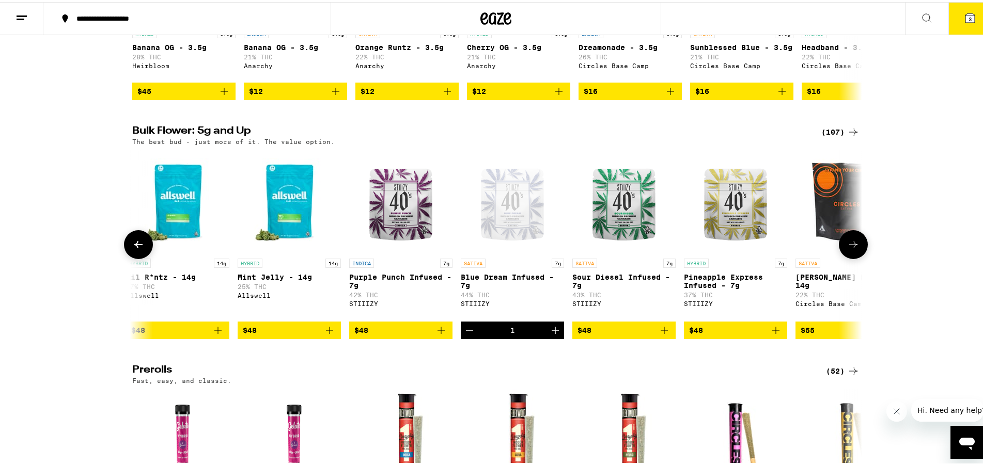
click at [618, 243] on img "Open page for Sour Diesel Infused - 7g from STIIIZY" at bounding box center [623, 199] width 103 height 103
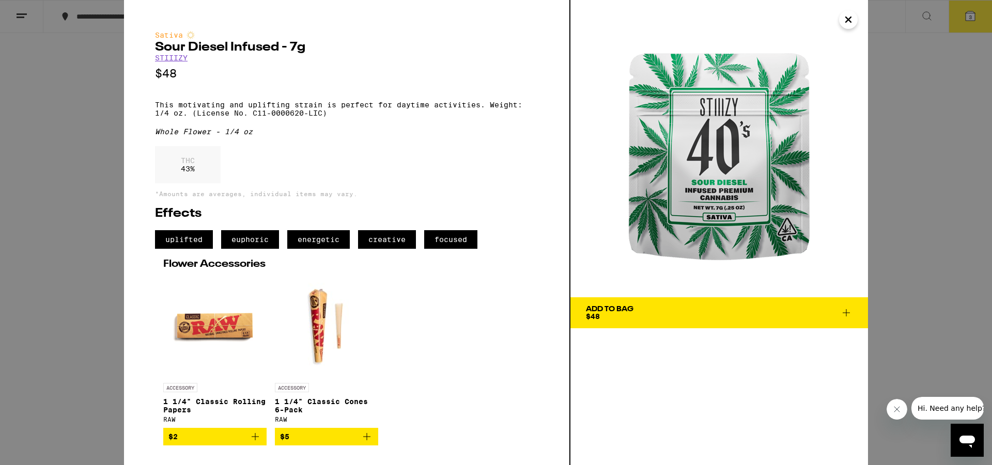
click at [636, 307] on span "Add To Bag $48" at bounding box center [719, 313] width 267 height 14
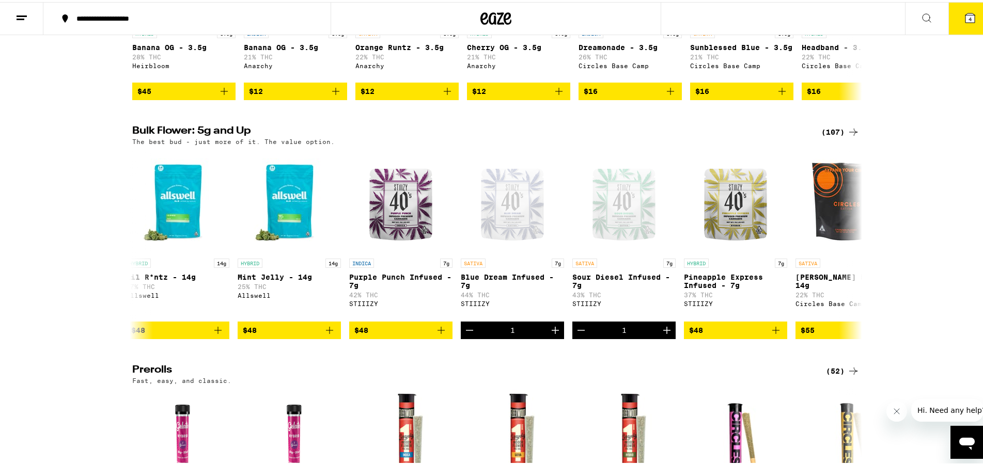
click at [966, 14] on icon at bounding box center [970, 15] width 9 height 9
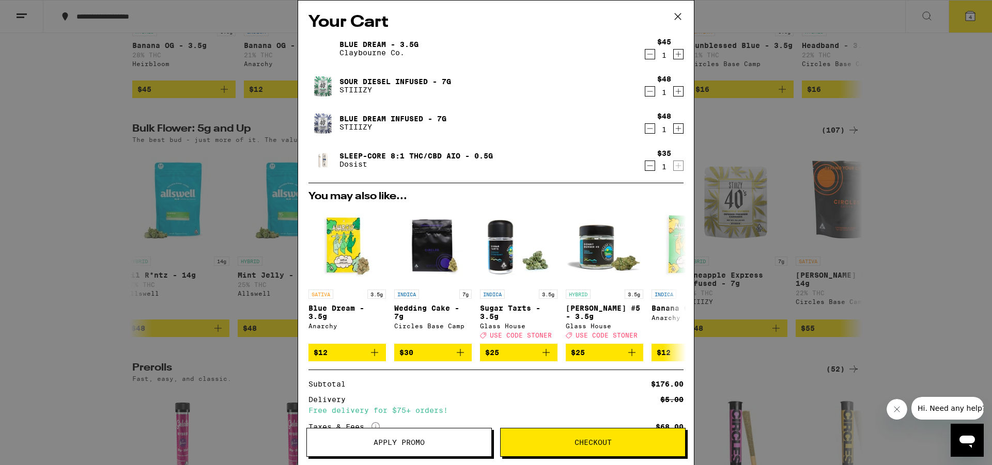
click at [645, 131] on icon "Decrement" at bounding box center [649, 128] width 9 height 12
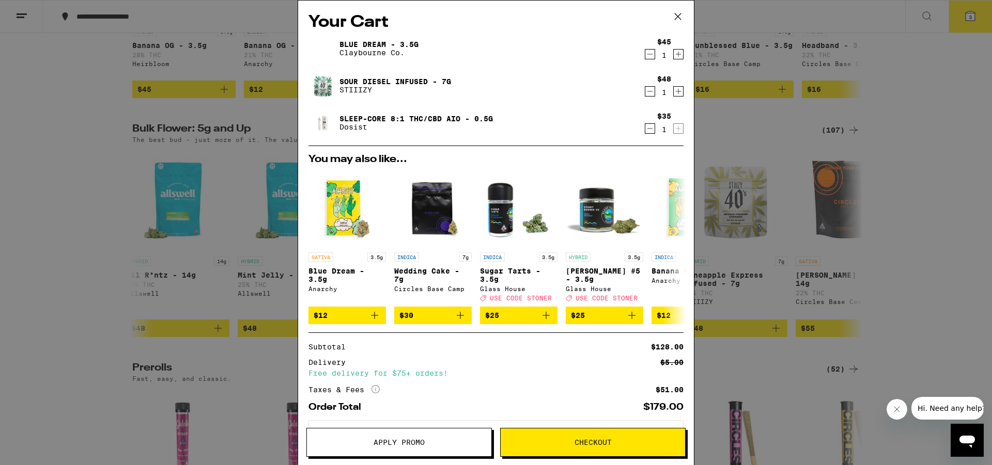
click at [645, 89] on icon "Decrement" at bounding box center [649, 91] width 9 height 12
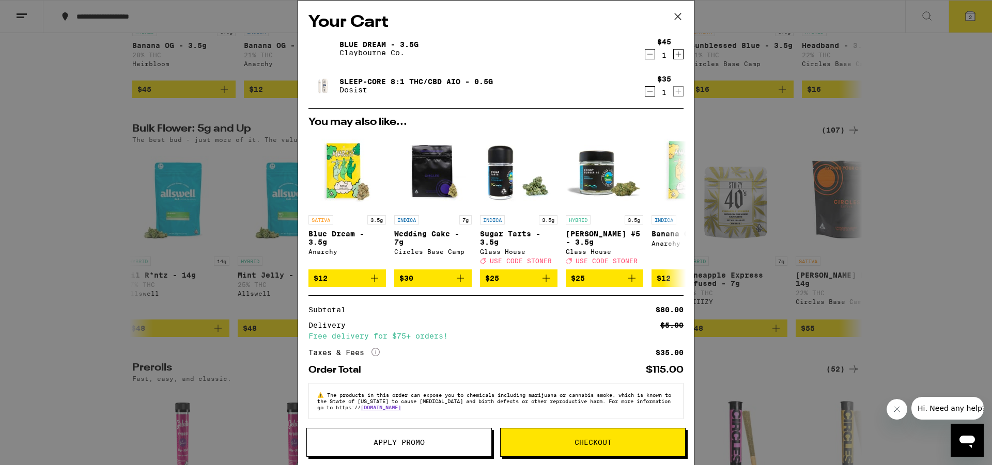
click at [679, 14] on icon at bounding box center [677, 16] width 15 height 15
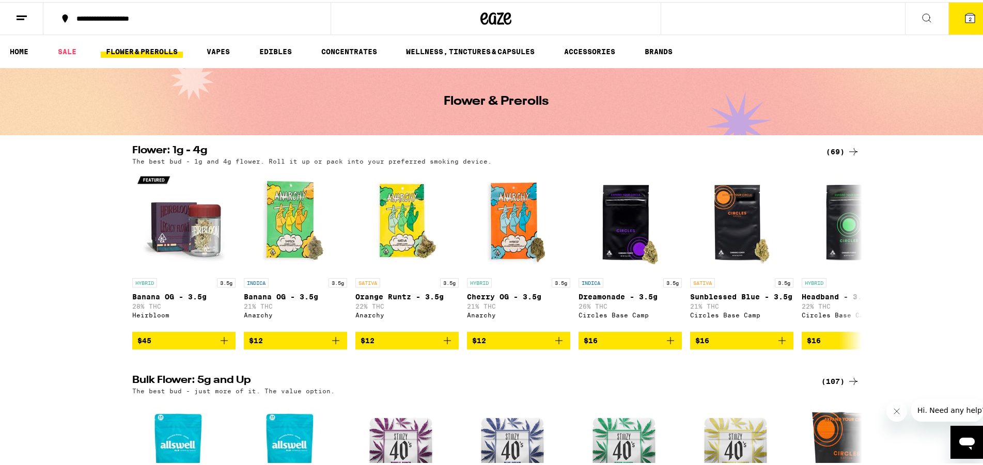
click at [847, 146] on icon at bounding box center [853, 150] width 12 height 12
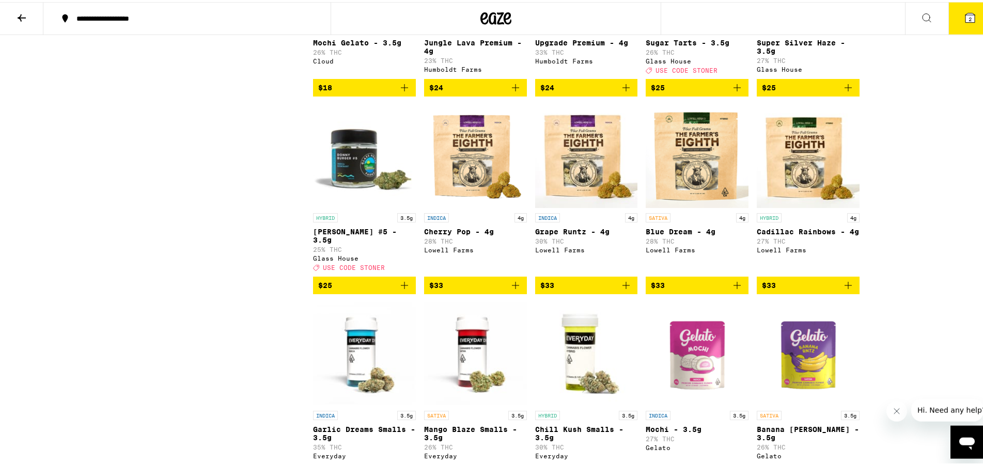
scroll to position [632, 0]
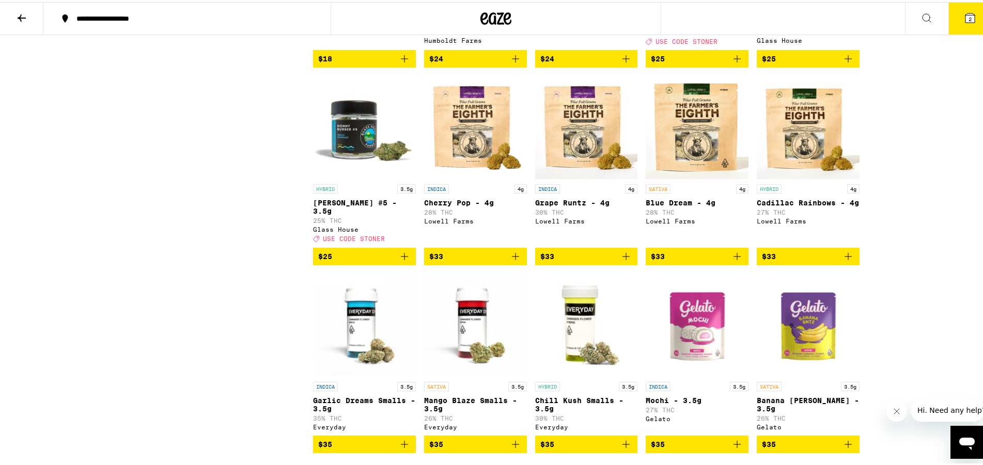
click at [966, 18] on icon at bounding box center [970, 15] width 9 height 9
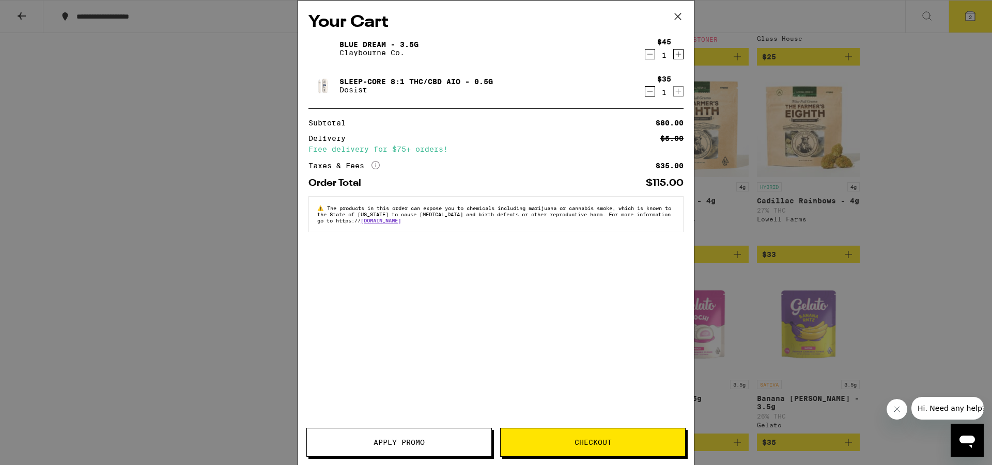
click at [676, 16] on icon at bounding box center [677, 16] width 15 height 15
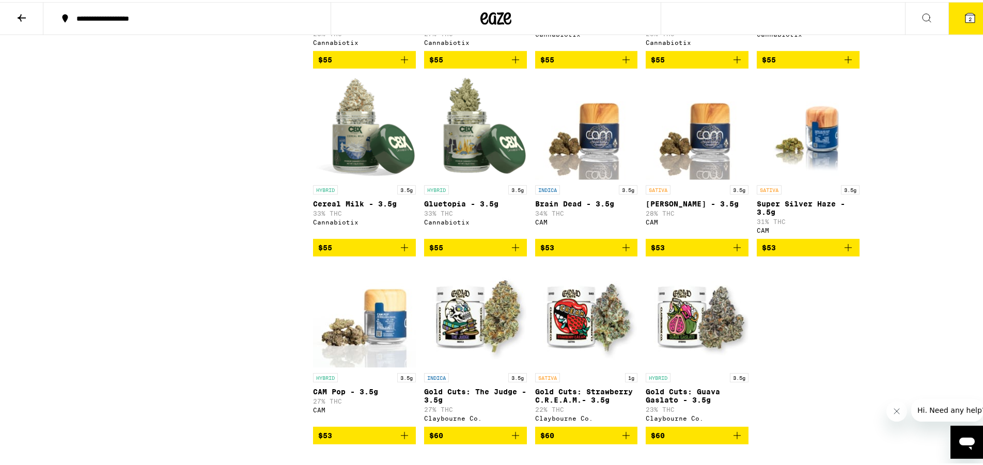
scroll to position [2319, 0]
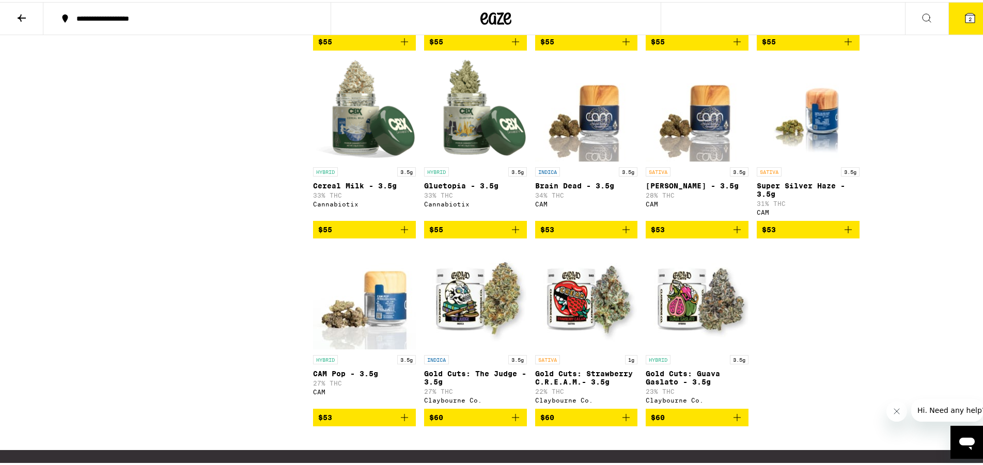
click at [690, 234] on span "$53" at bounding box center [697, 228] width 92 height 12
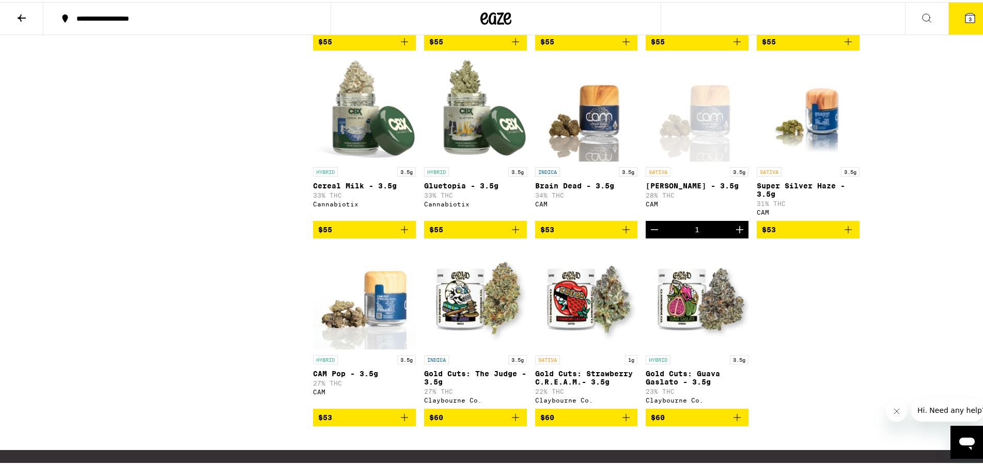
click at [680, 219] on link "SATIVA 3.5g [PERSON_NAME] - 3.5g 28% THC CAM" at bounding box center [697, 138] width 103 height 162
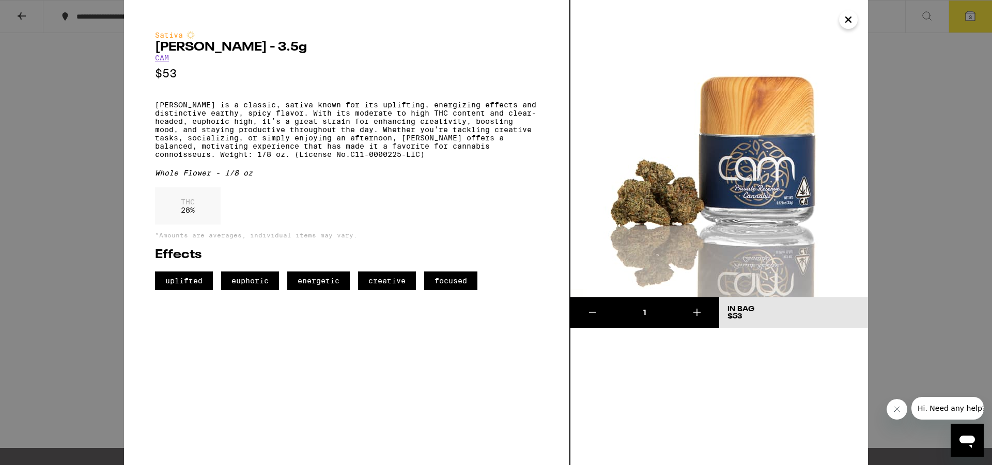
click at [846, 19] on icon "Close" at bounding box center [848, 19] width 12 height 15
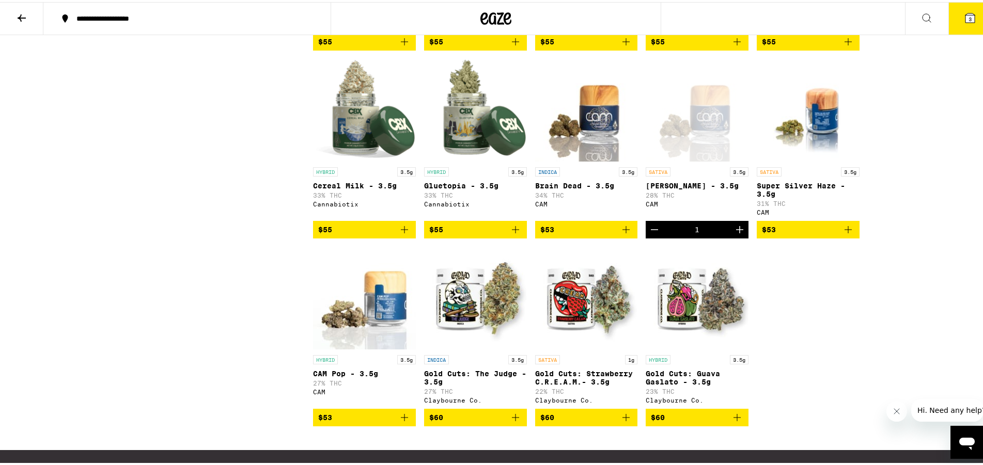
click at [967, 15] on icon at bounding box center [970, 16] width 12 height 12
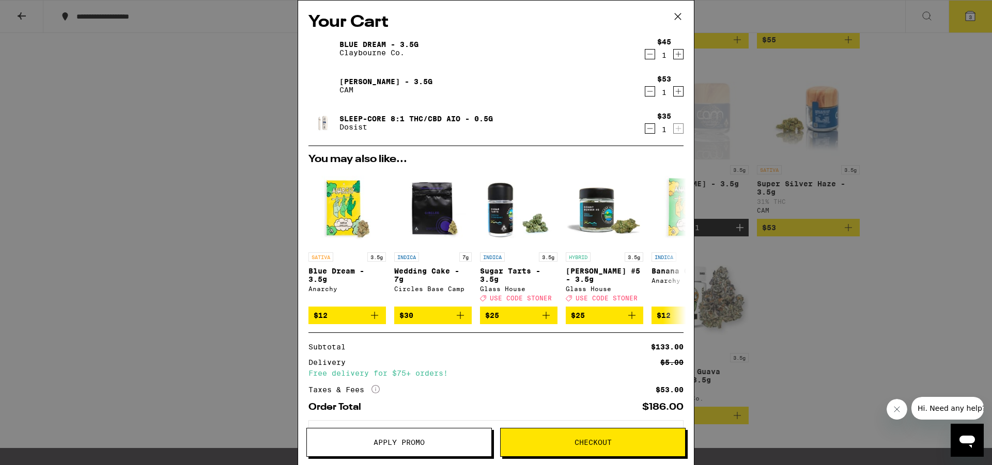
click at [359, 48] on link "Blue Dream - 3.5g" at bounding box center [378, 44] width 79 height 8
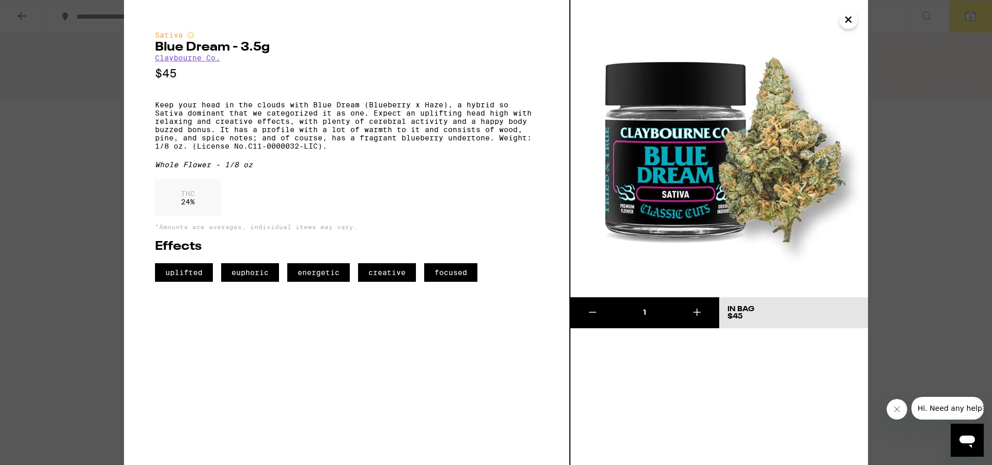
click at [846, 18] on icon "Close" at bounding box center [848, 19] width 5 height 5
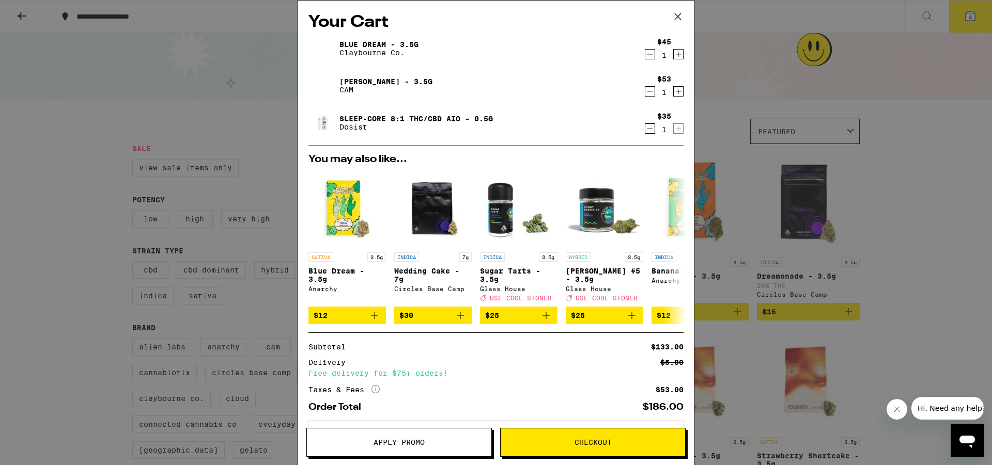
click at [676, 12] on icon at bounding box center [677, 16] width 15 height 15
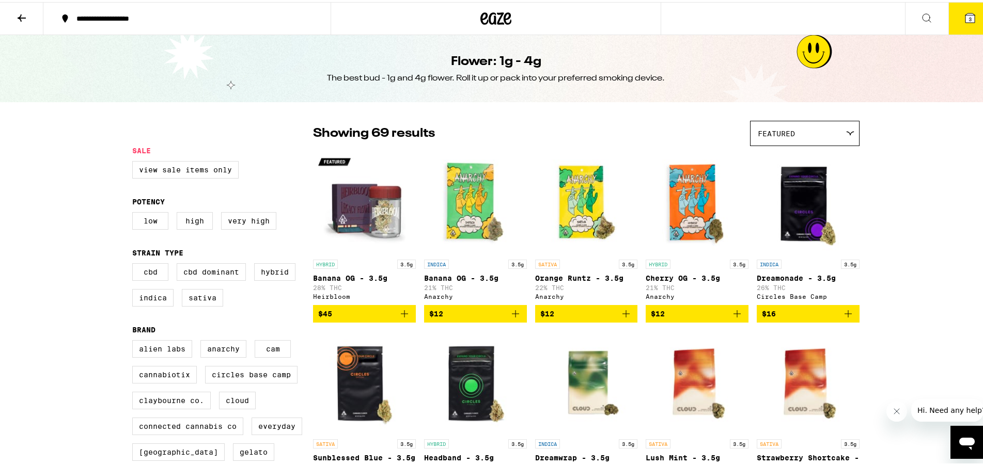
click at [19, 13] on icon at bounding box center [21, 16] width 12 height 12
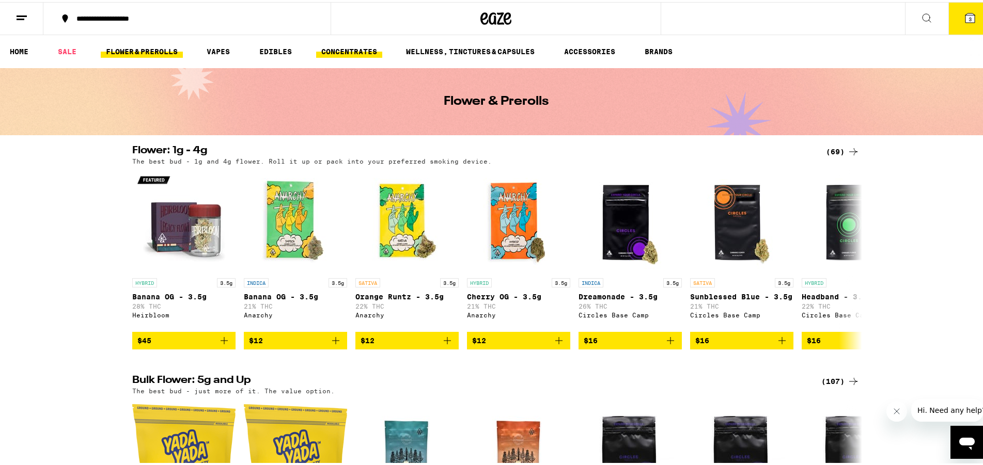
click at [356, 50] on link "CONCENTRATES" at bounding box center [349, 49] width 66 height 12
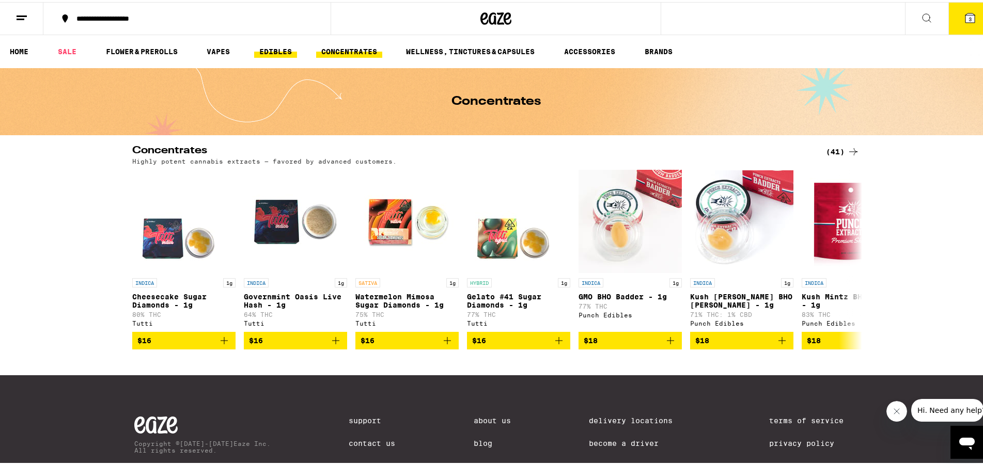
click at [280, 48] on link "EDIBLES" at bounding box center [275, 49] width 43 height 12
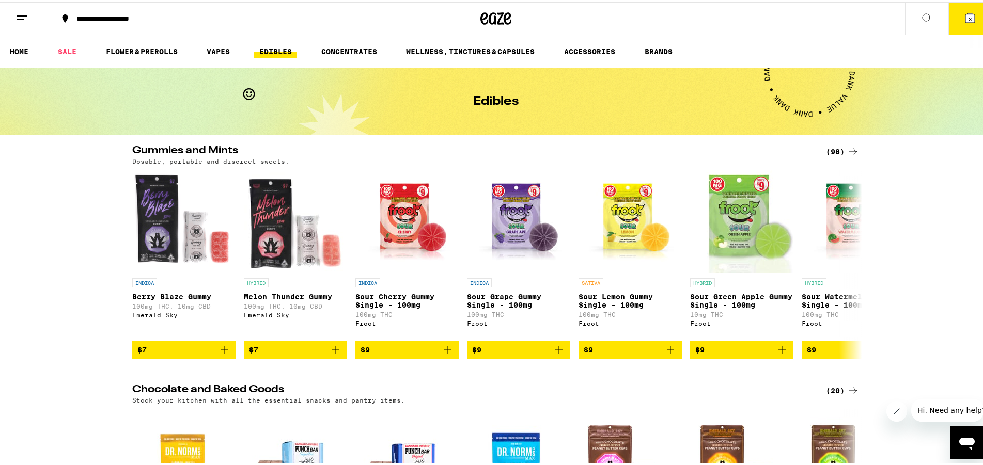
click at [838, 146] on div "(98)" at bounding box center [843, 150] width 34 height 12
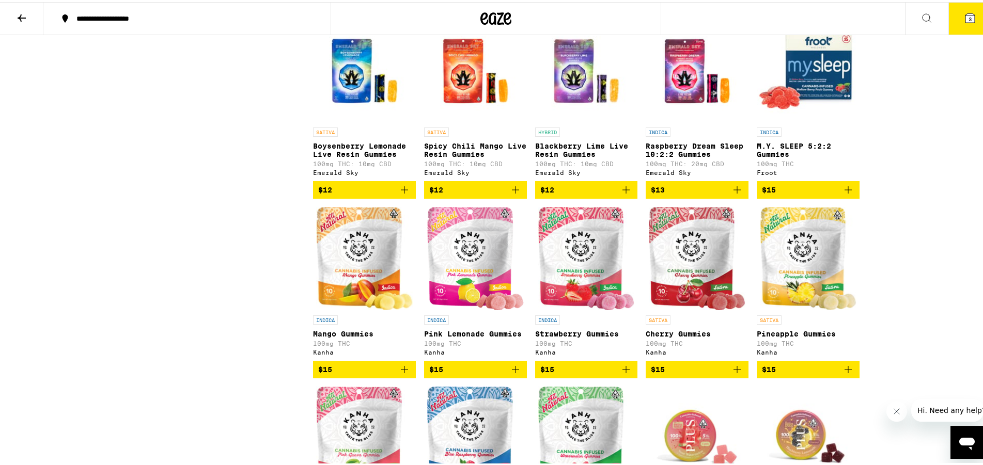
scroll to position [738, 0]
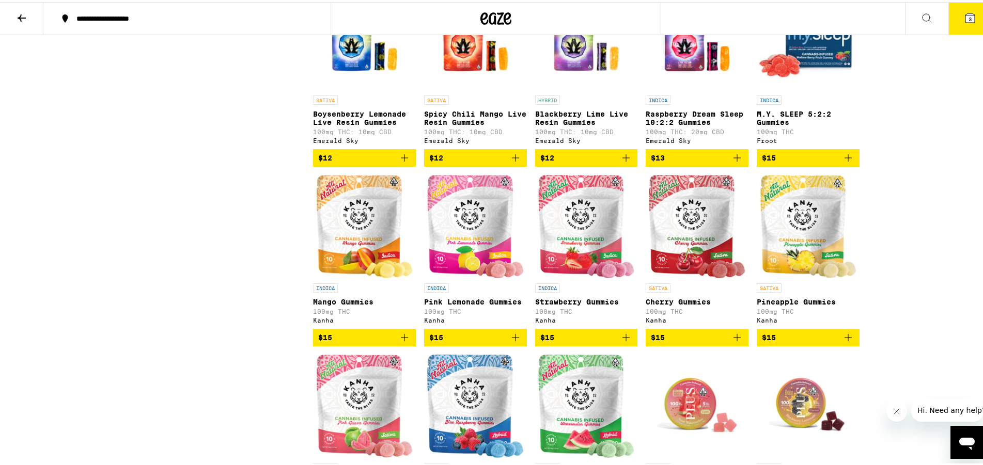
click at [457, 242] on img "Open page for Pink Lemonade Gummies from Kanha" at bounding box center [475, 224] width 97 height 103
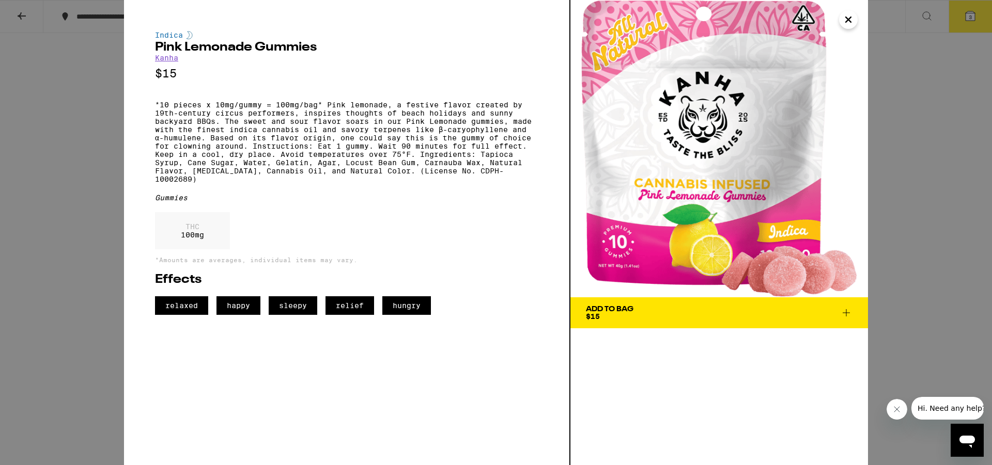
click at [849, 19] on icon "Close" at bounding box center [848, 19] width 5 height 5
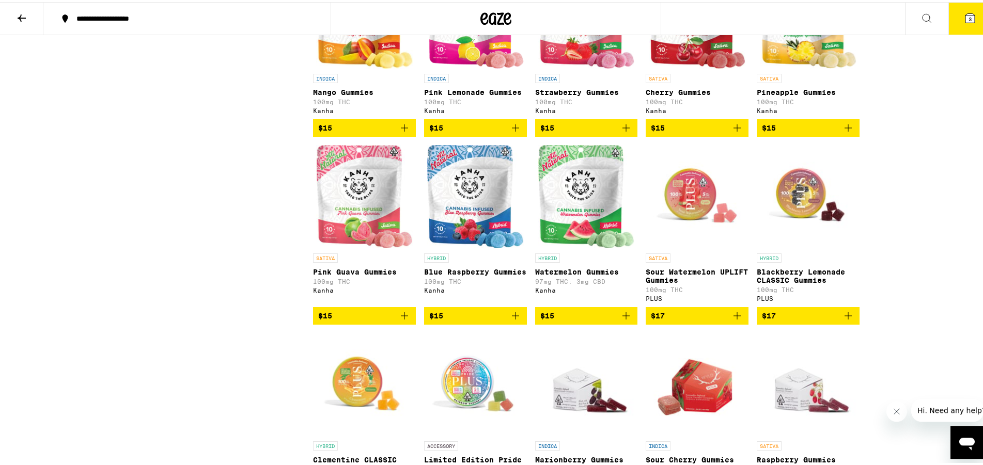
scroll to position [949, 0]
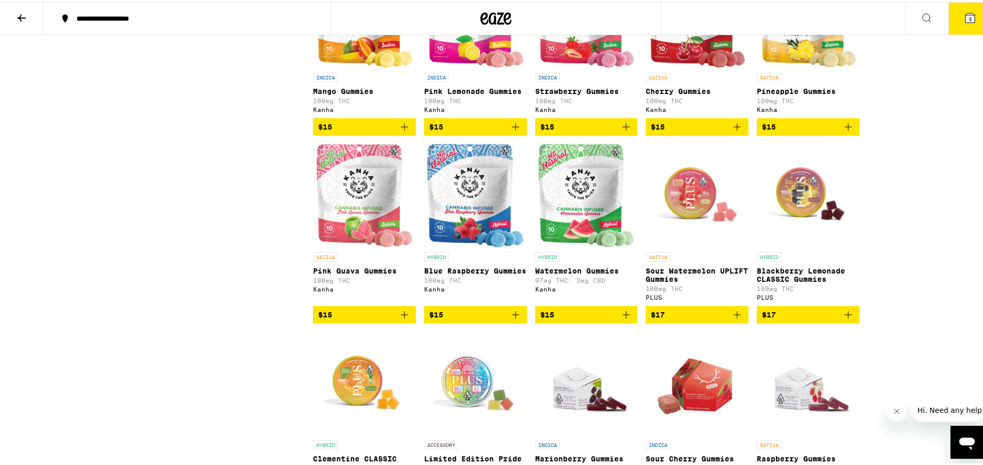
click at [683, 216] on img "Open page for Sour Watermelon UPLIFT Gummies from PLUS" at bounding box center [697, 193] width 103 height 103
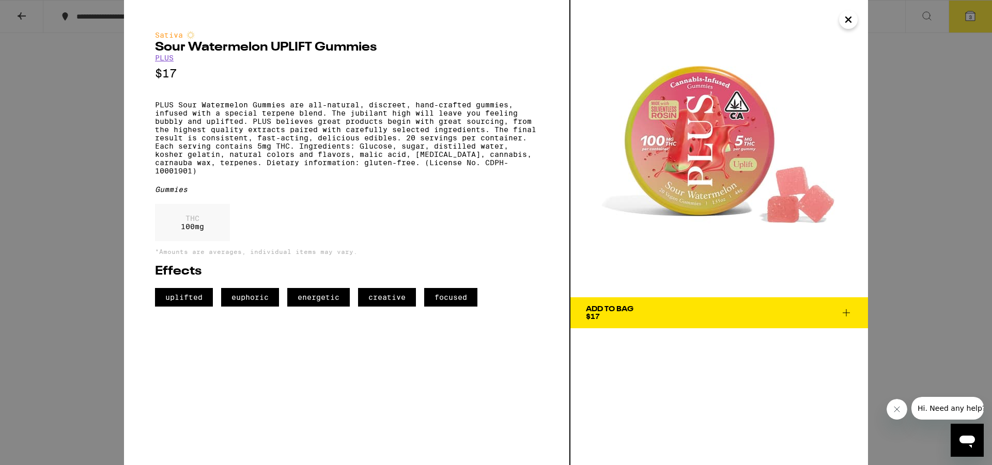
click at [852, 19] on icon "Close" at bounding box center [848, 19] width 12 height 15
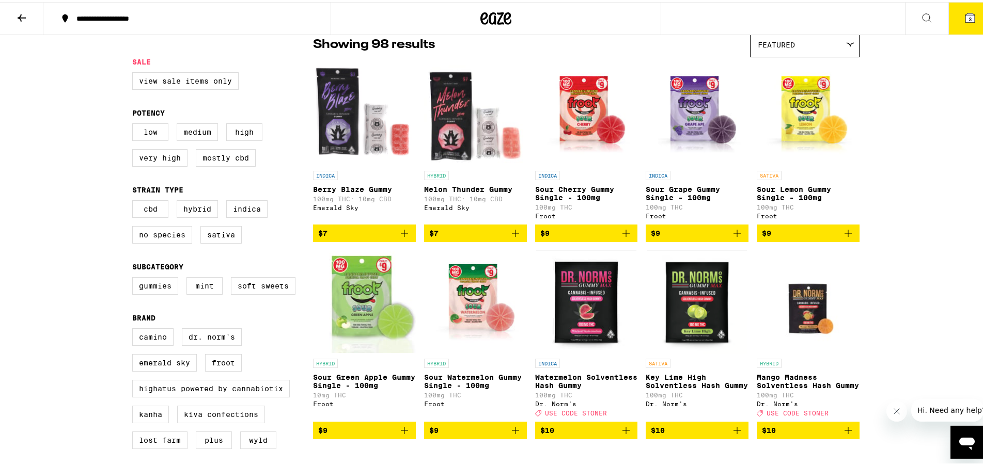
scroll to position [105, 0]
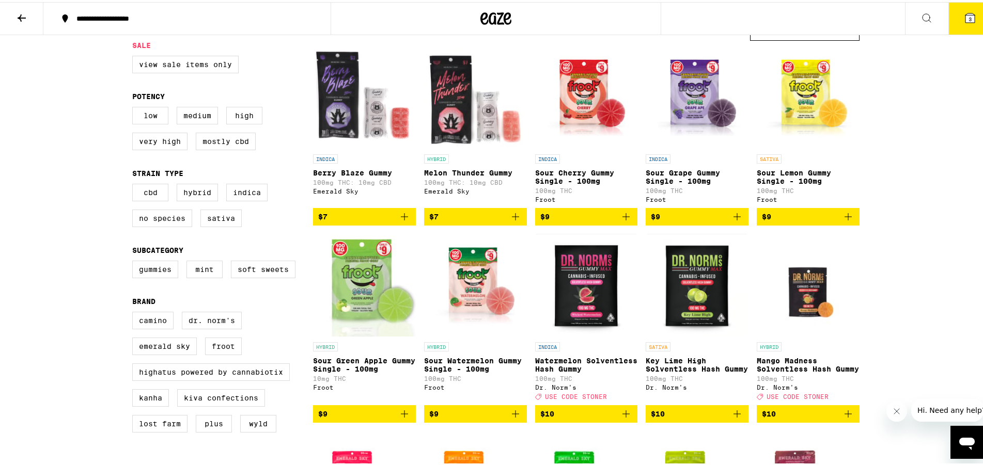
click at [798, 115] on img "Open page for Sour Lemon Gummy Single - 100mg from Froot" at bounding box center [808, 95] width 103 height 103
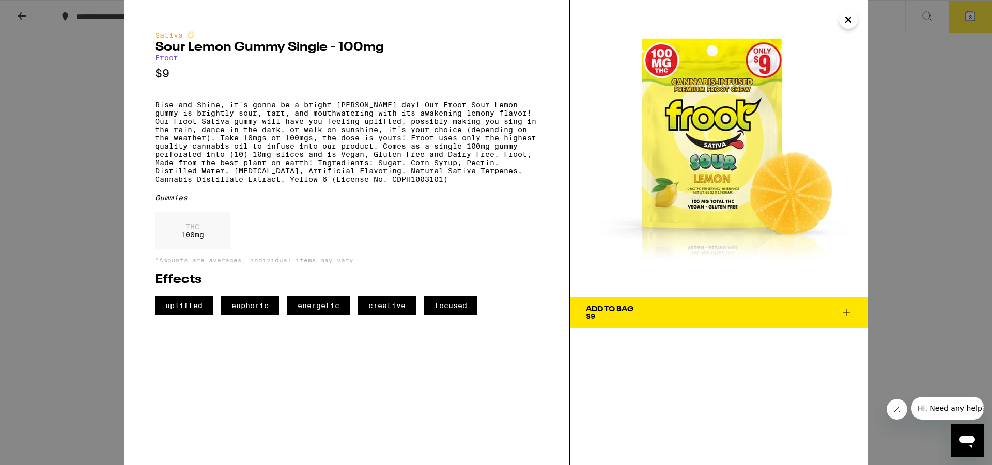
click at [853, 20] on icon "Close" at bounding box center [848, 19] width 12 height 15
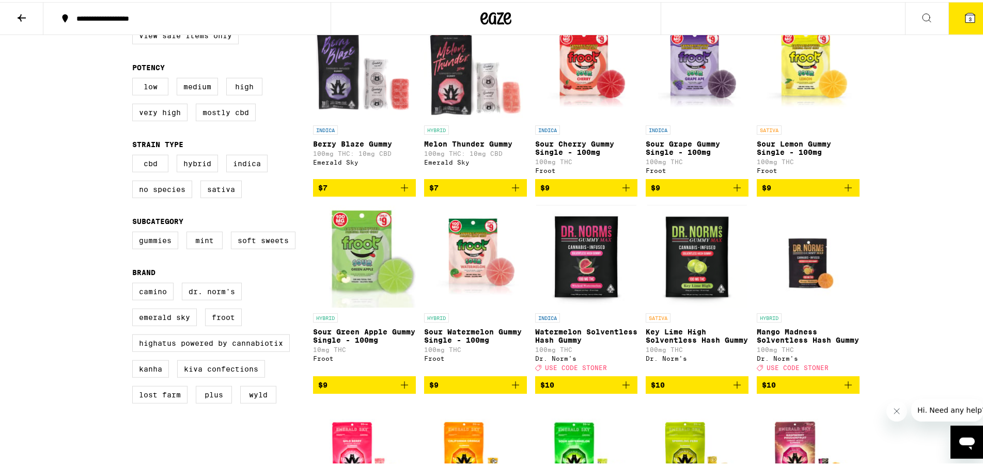
scroll to position [158, 0]
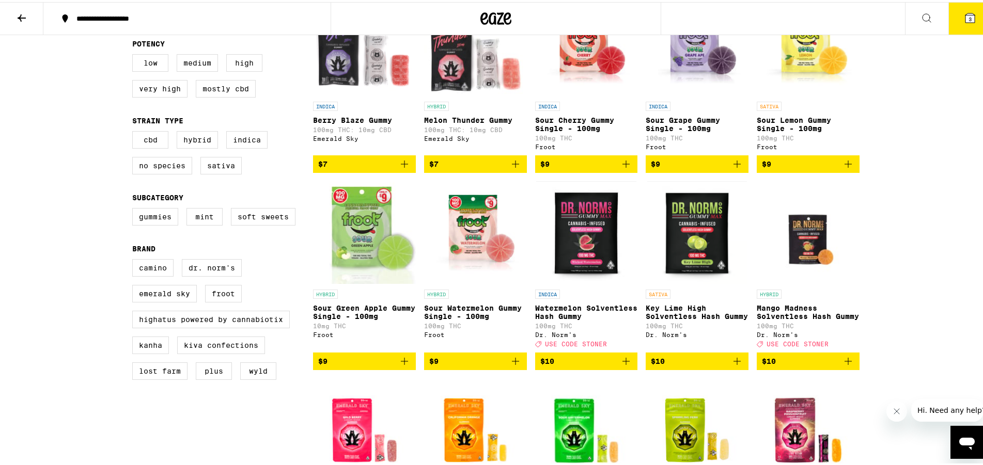
click at [588, 222] on img "Open page for Watermelon Solventless Hash Gummy from Dr. Norm's" at bounding box center [586, 230] width 100 height 103
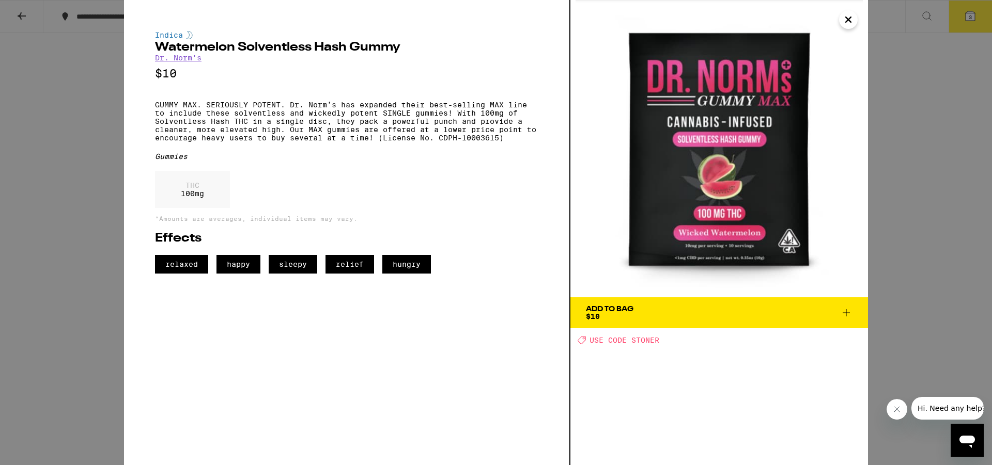
click at [845, 24] on icon "Close" at bounding box center [848, 19] width 12 height 15
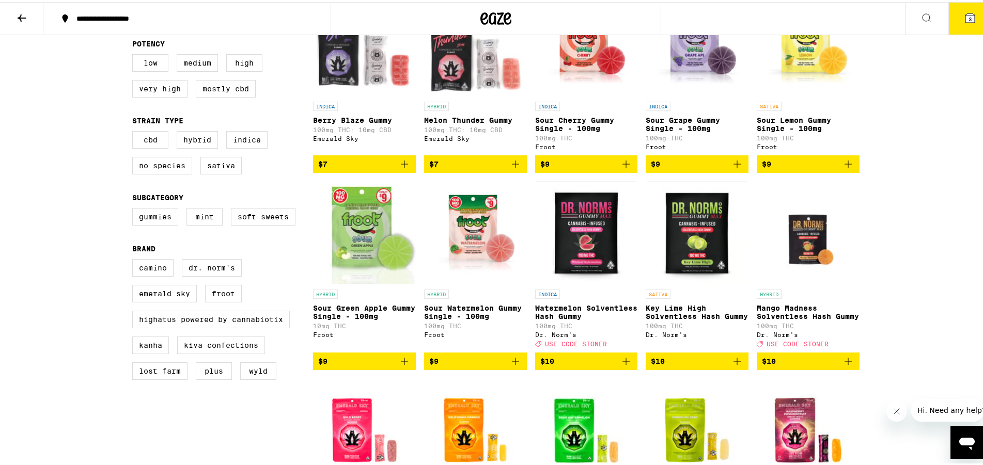
click at [465, 240] on img "Open page for Sour Watermelon Gummy Single - 100mg from Froot" at bounding box center [475, 230] width 103 height 103
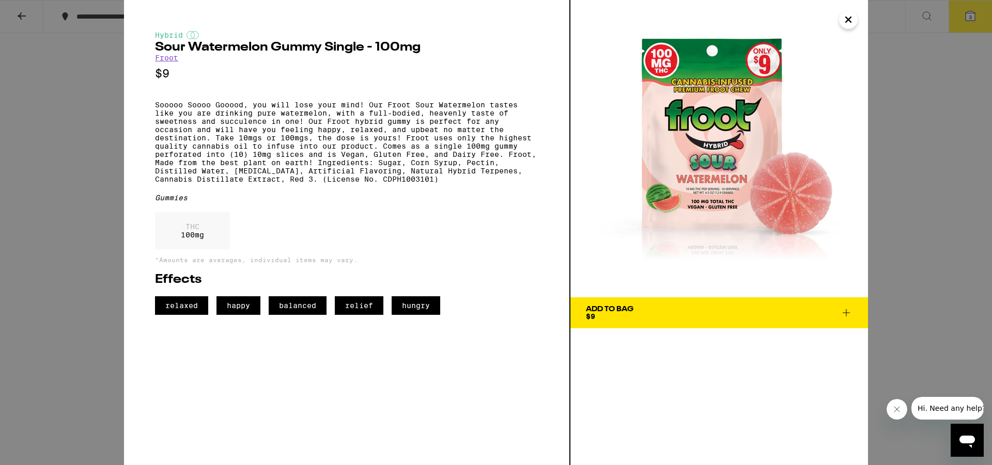
click at [850, 21] on icon "Close" at bounding box center [848, 19] width 5 height 5
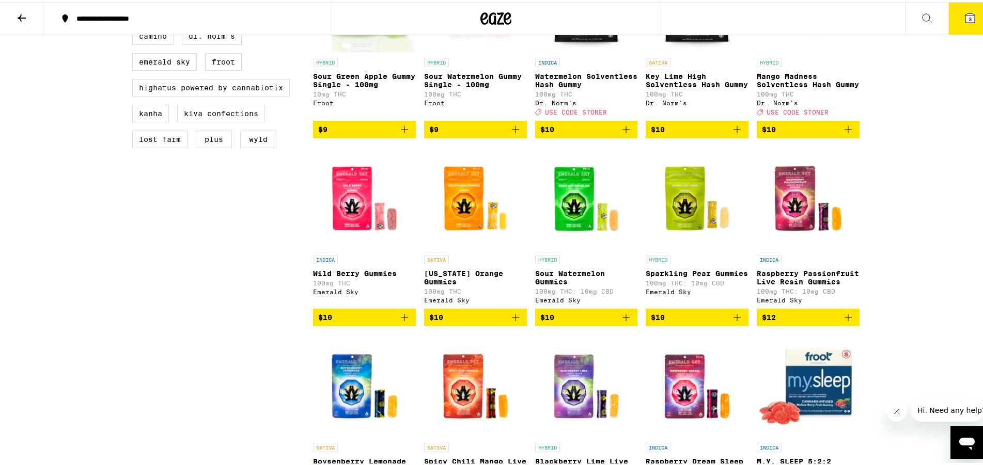
scroll to position [422, 0]
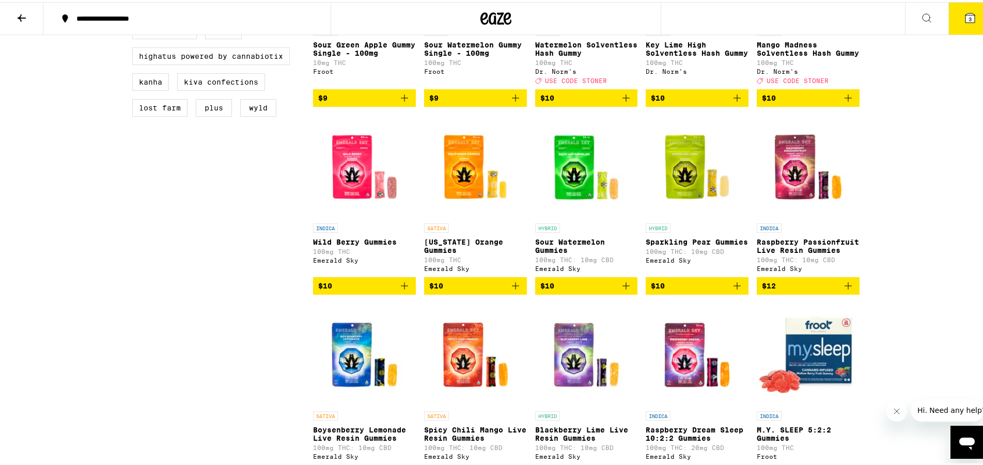
click at [569, 175] on img "Open page for Sour Watermelon Gummies from Emerald Sky" at bounding box center [586, 164] width 103 height 103
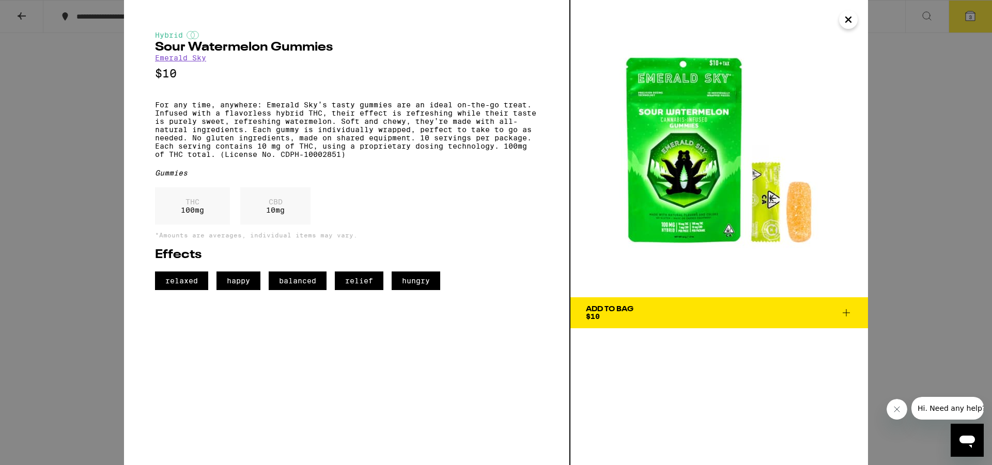
click at [848, 18] on icon "Close" at bounding box center [848, 19] width 12 height 15
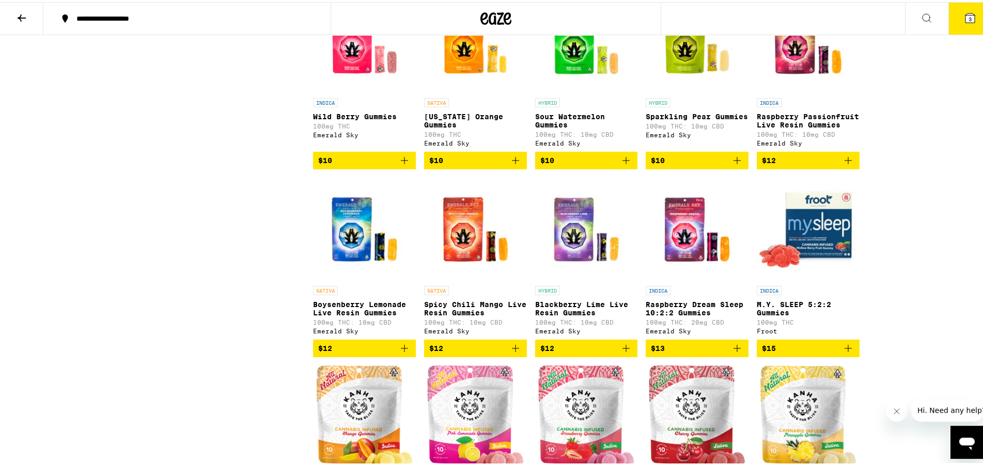
scroll to position [580, 0]
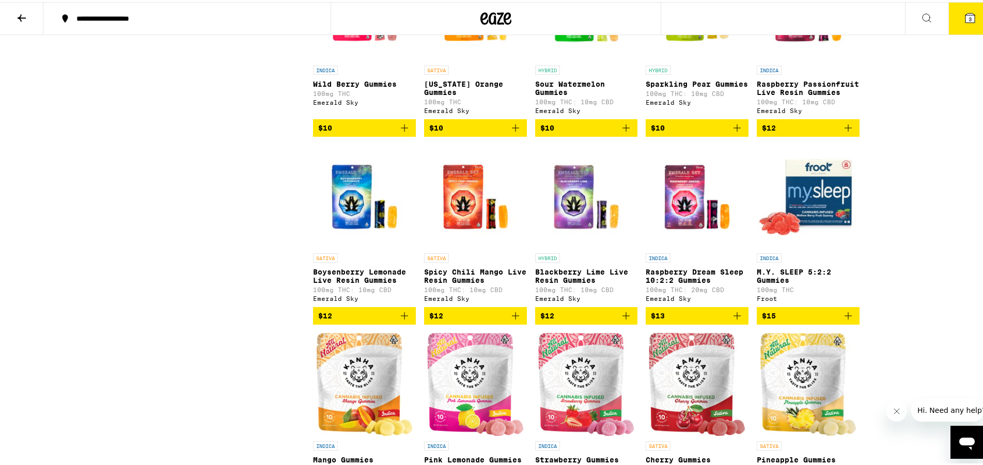
click at [684, 214] on img "Open page for Raspberry Dream Sleep 10:2:2 Gummies from Emerald Sky" at bounding box center [697, 194] width 103 height 103
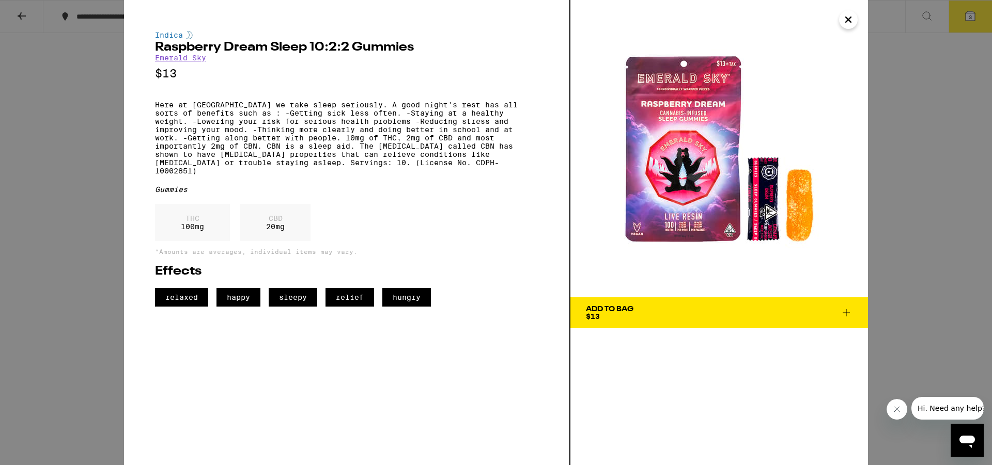
click at [848, 19] on icon "Close" at bounding box center [848, 19] width 5 height 5
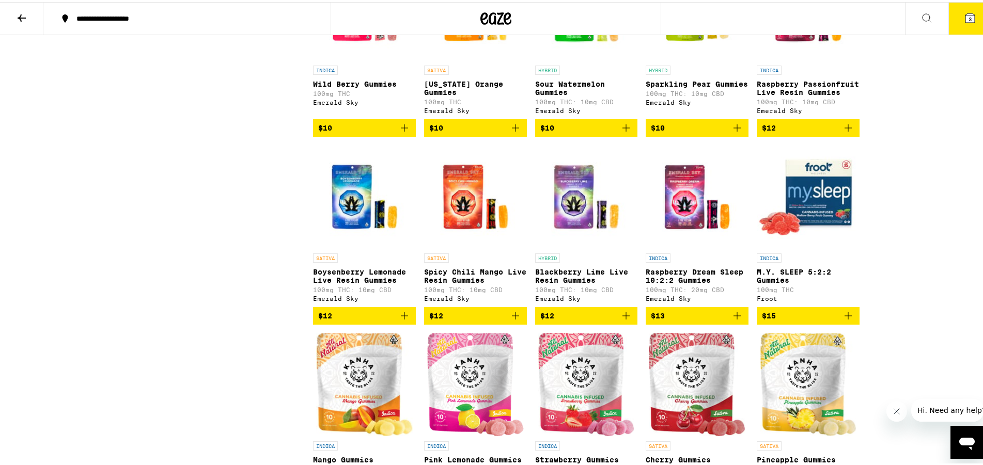
click at [675, 211] on img "Open page for Raspberry Dream Sleep 10:2:2 Gummies from Emerald Sky" at bounding box center [697, 194] width 103 height 103
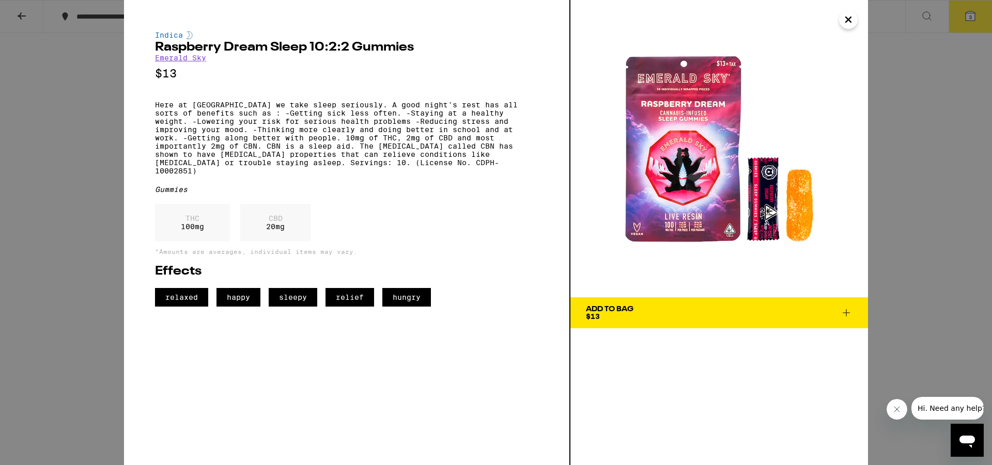
click at [847, 26] on icon "Close" at bounding box center [848, 19] width 12 height 15
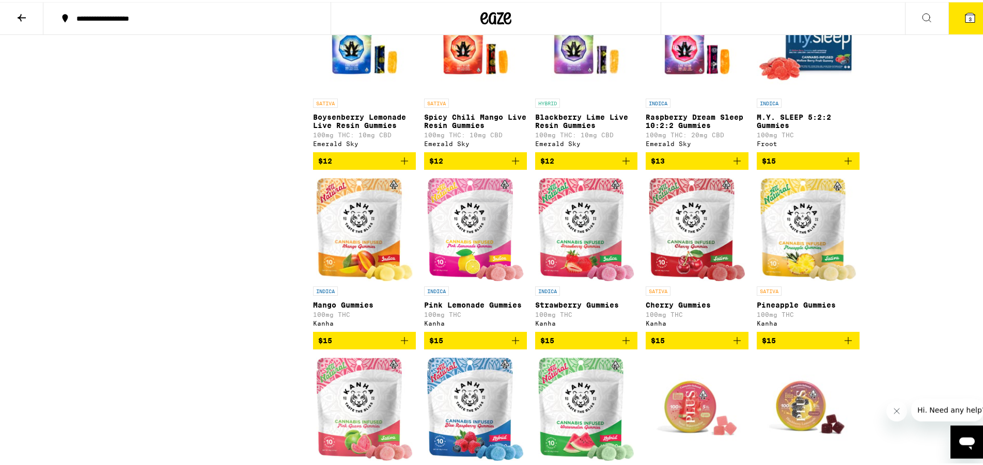
scroll to position [738, 0]
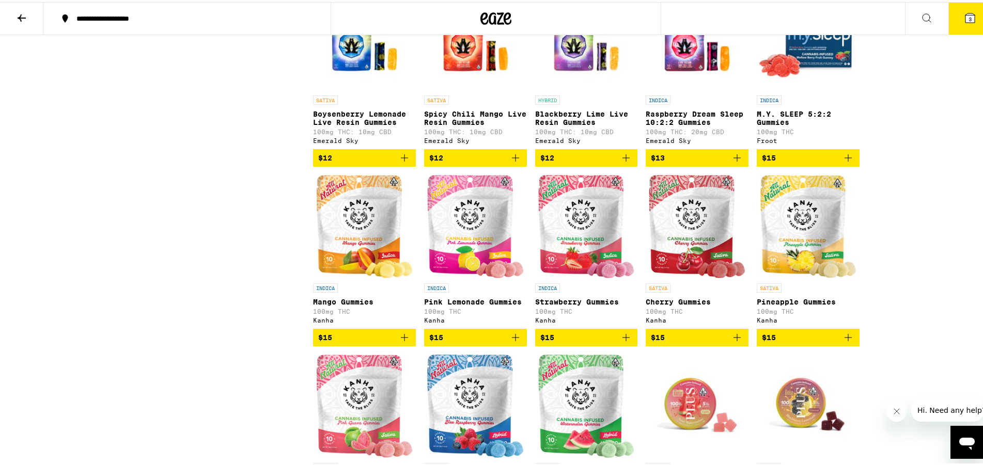
click at [487, 259] on img "Open page for Pink Lemonade Gummies from Kanha" at bounding box center [475, 224] width 97 height 103
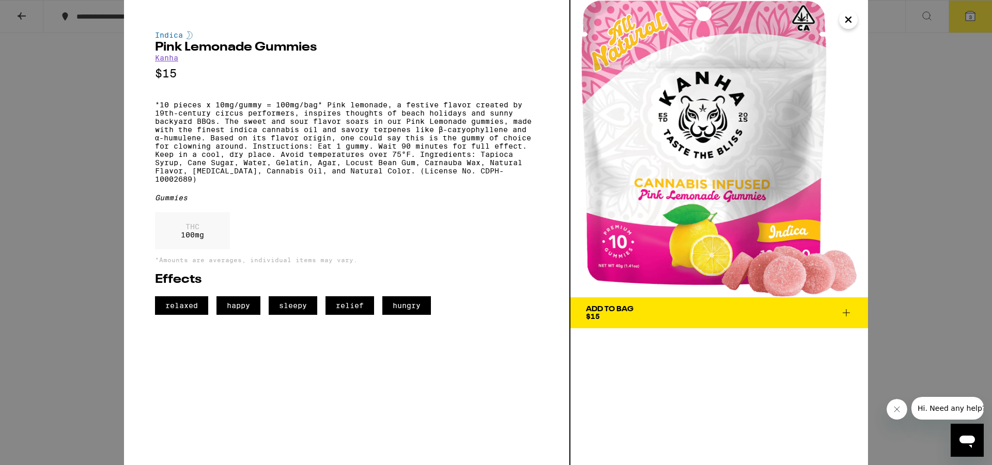
click at [840, 23] on button "Close" at bounding box center [848, 19] width 19 height 19
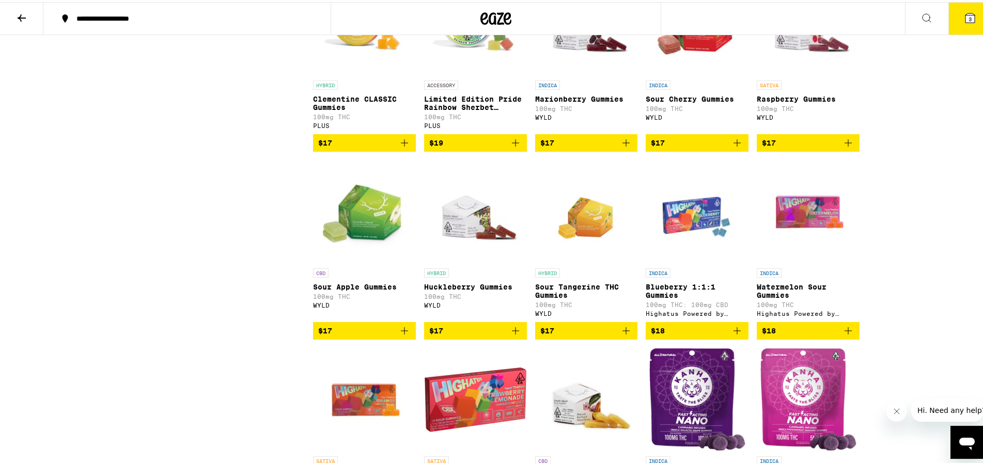
scroll to position [1317, 0]
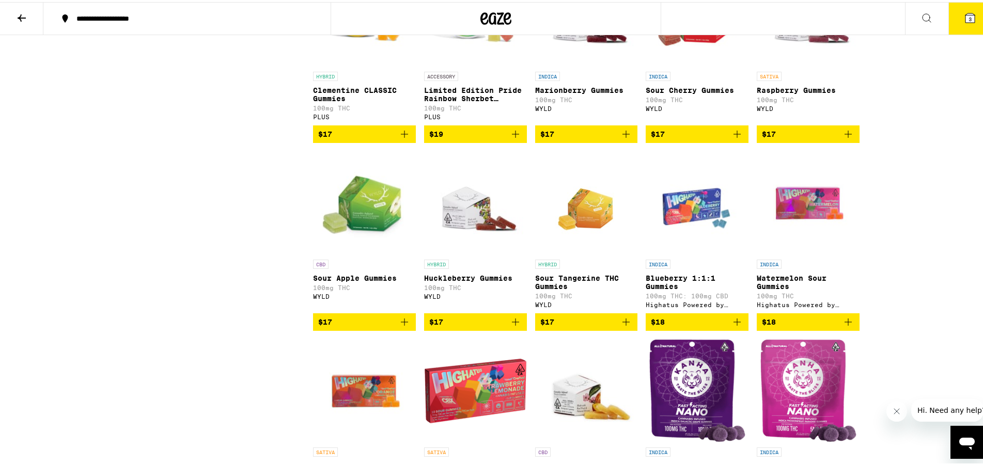
click at [369, 242] on img "Open page for Sour Apple Gummies from WYLD" at bounding box center [364, 200] width 103 height 103
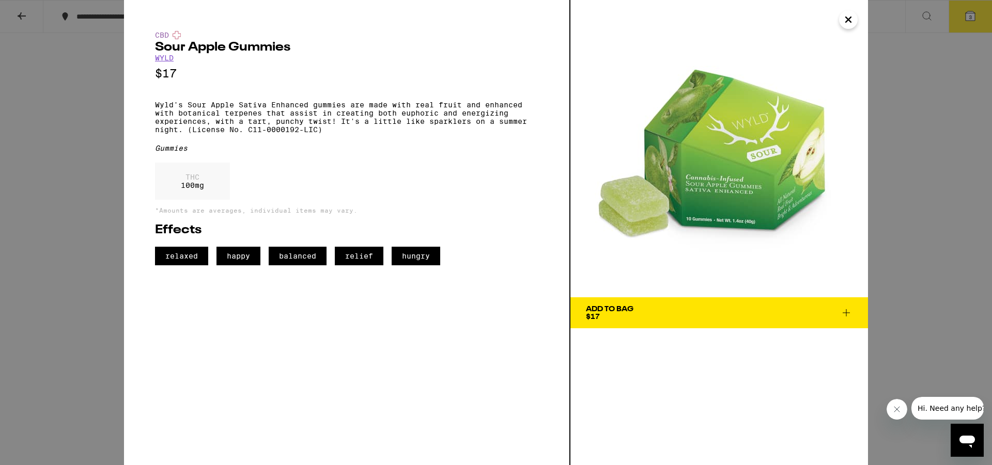
click at [851, 15] on icon "Close" at bounding box center [848, 19] width 12 height 15
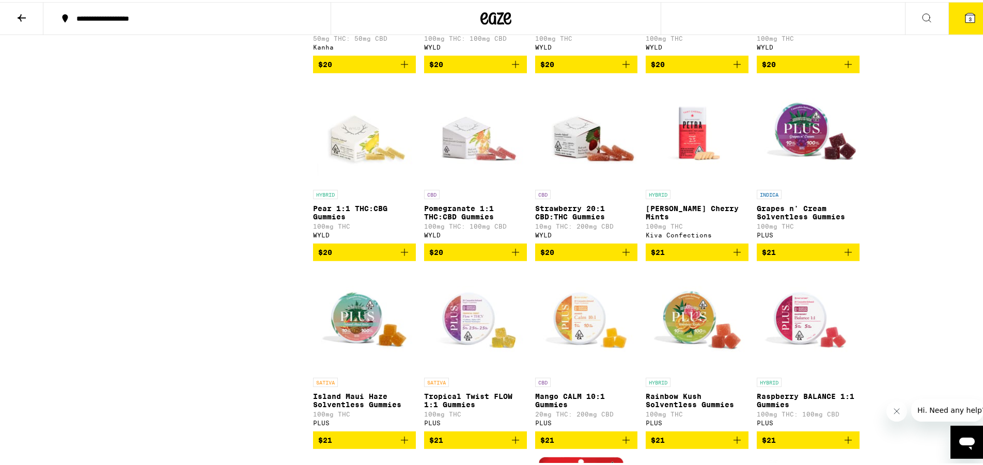
scroll to position [2793, 0]
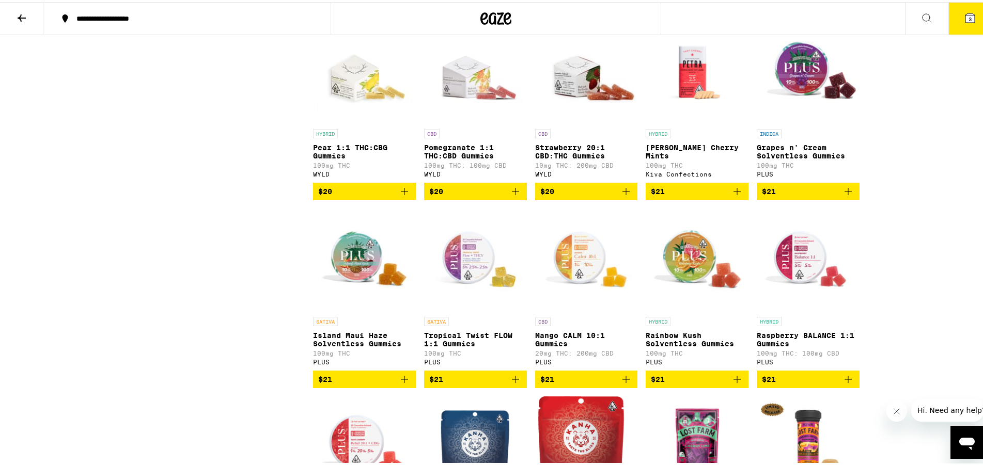
click at [460, 122] on img "Open page for Pomegranate 1:1 THC:CBD Gummies from WYLD" at bounding box center [475, 70] width 103 height 103
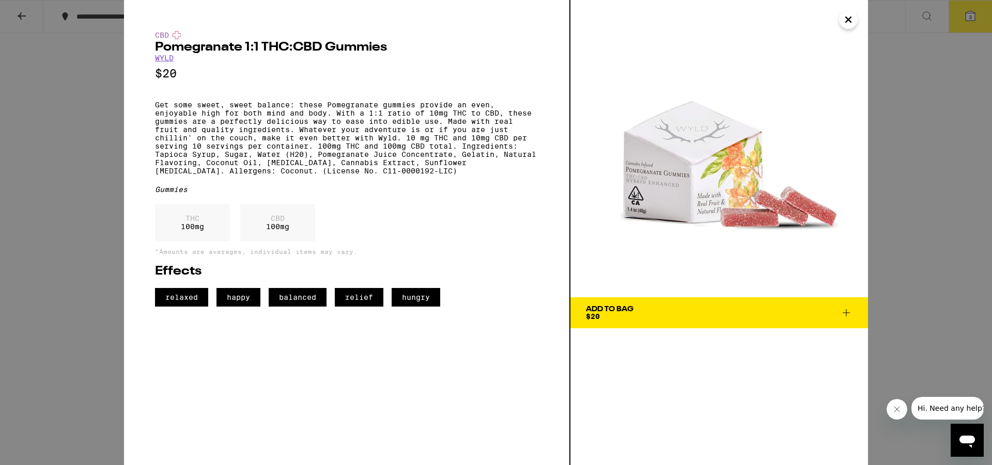
click at [851, 22] on icon "Close" at bounding box center [848, 19] width 5 height 5
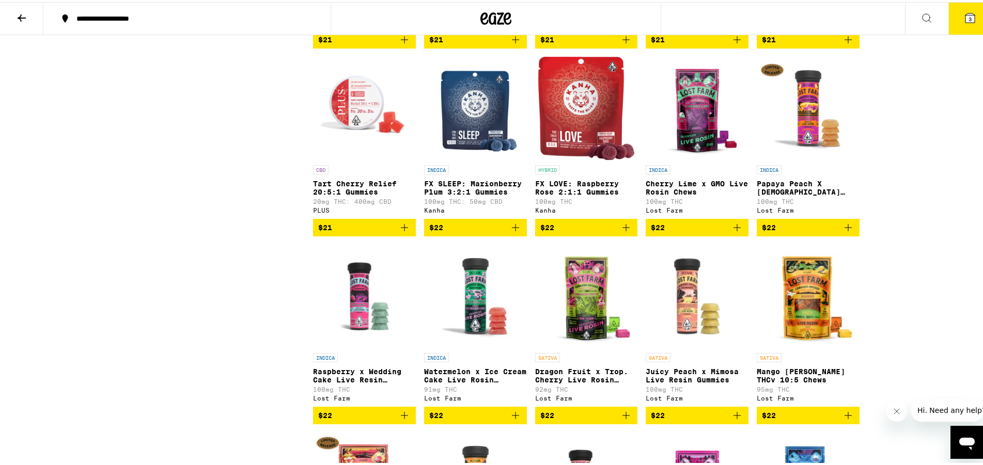
scroll to position [3214, 0]
